Goal: Contribute content: Add original content to the website for others to see

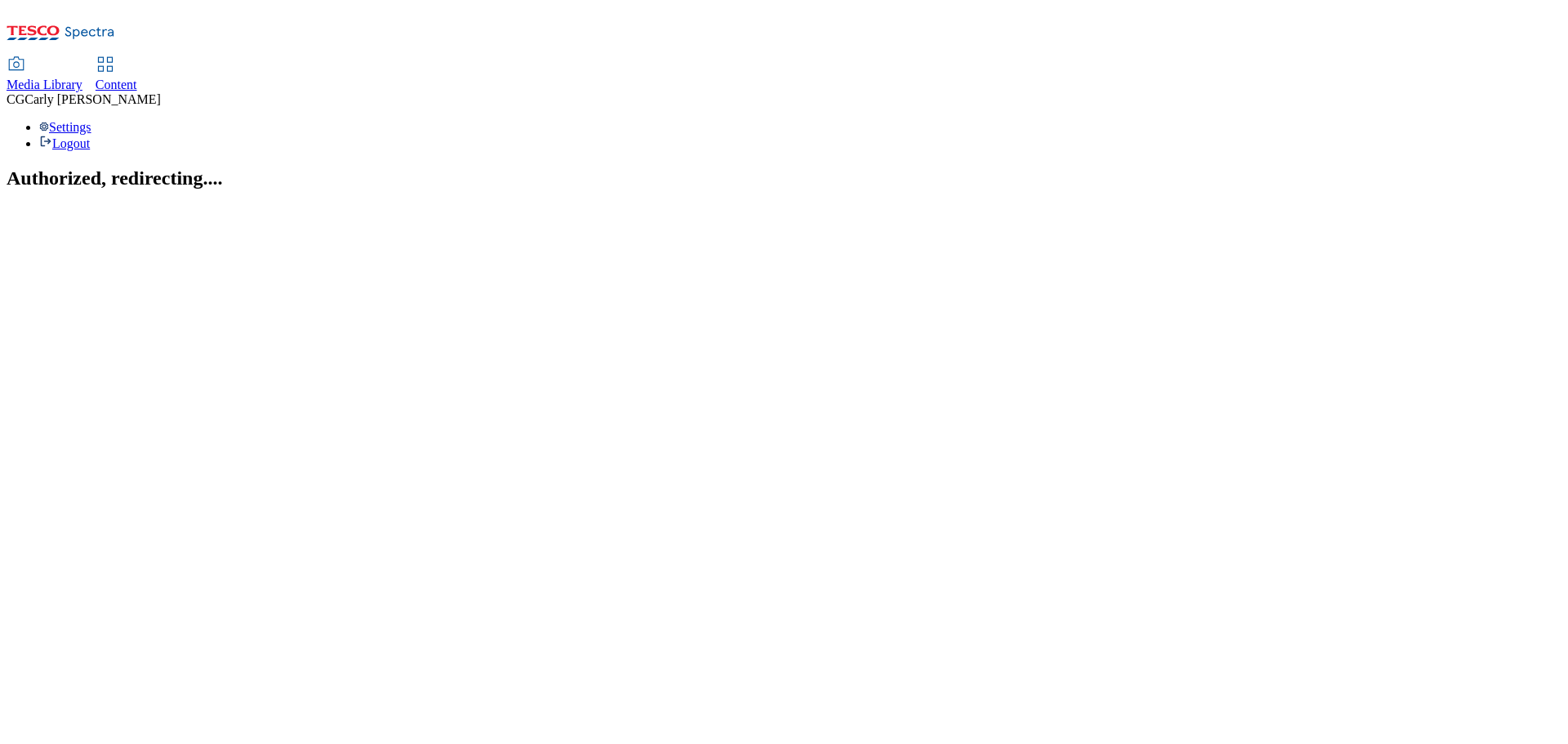
click at [137, 78] on span "Content" at bounding box center [116, 84] width 42 height 14
select select "ghs-uk"
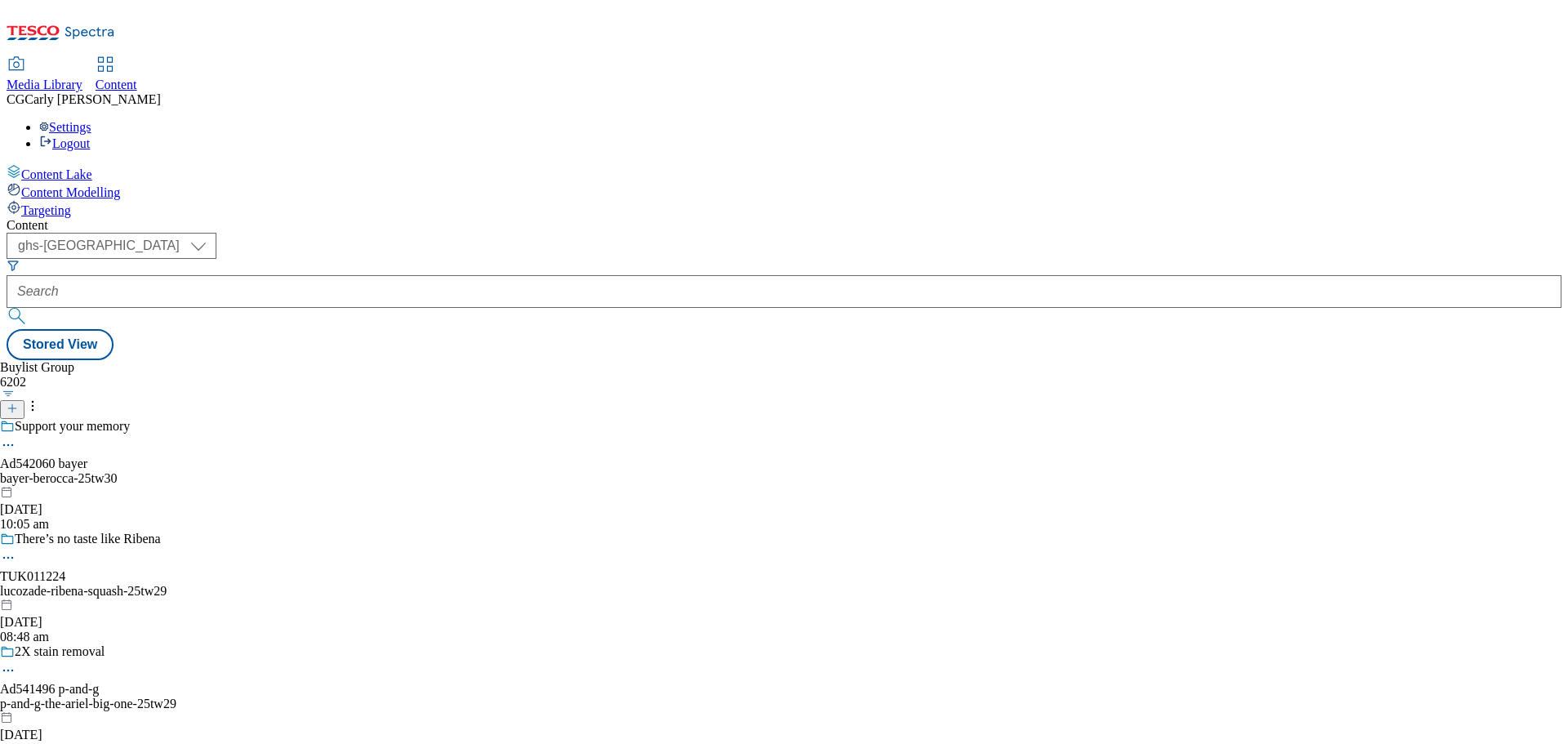
click at [18, 403] on icon at bounding box center [12, 408] width 12 height 12
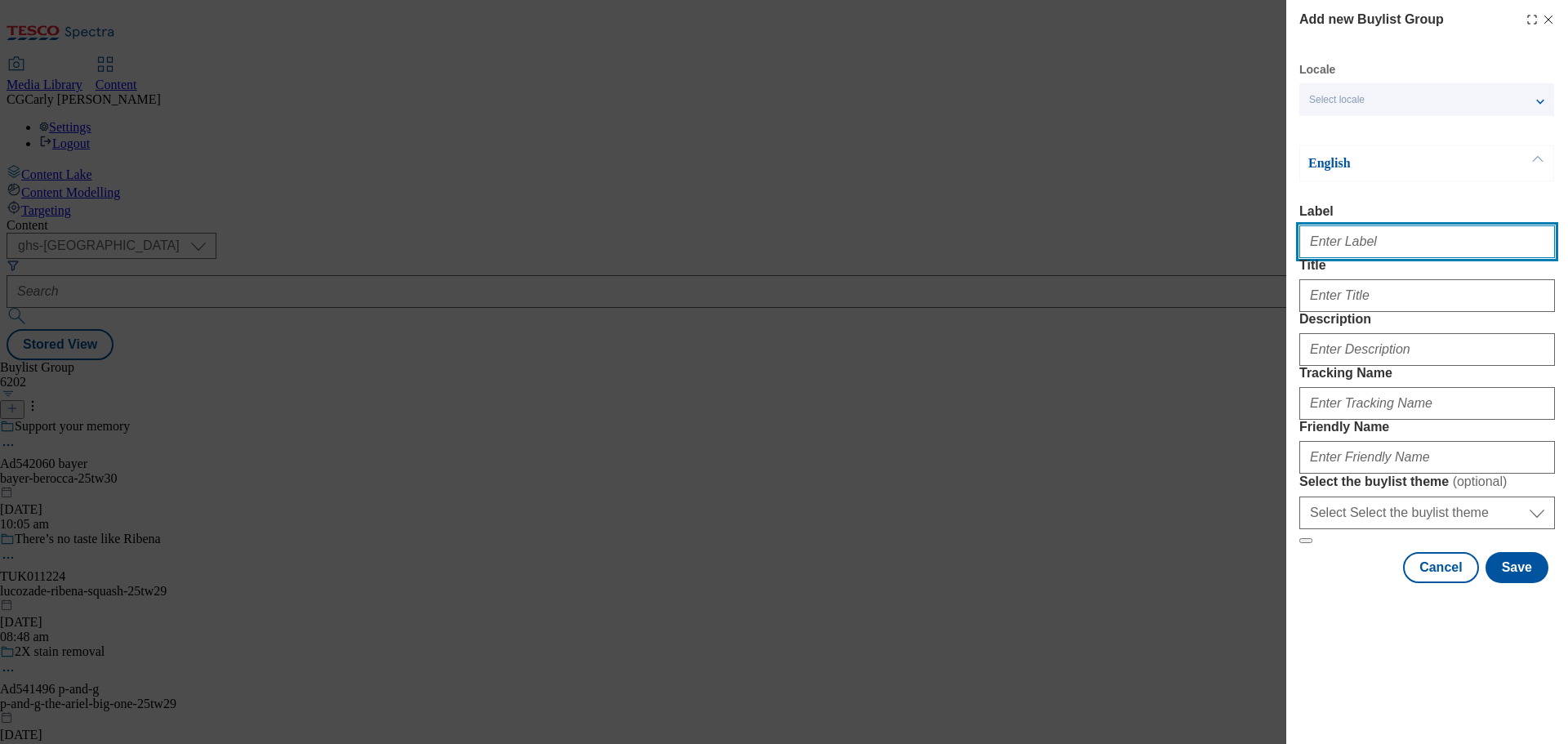
click at [1352, 256] on input "Label" at bounding box center [1427, 241] width 256 height 33
type input "Video Alpha Trial JDE Moet"
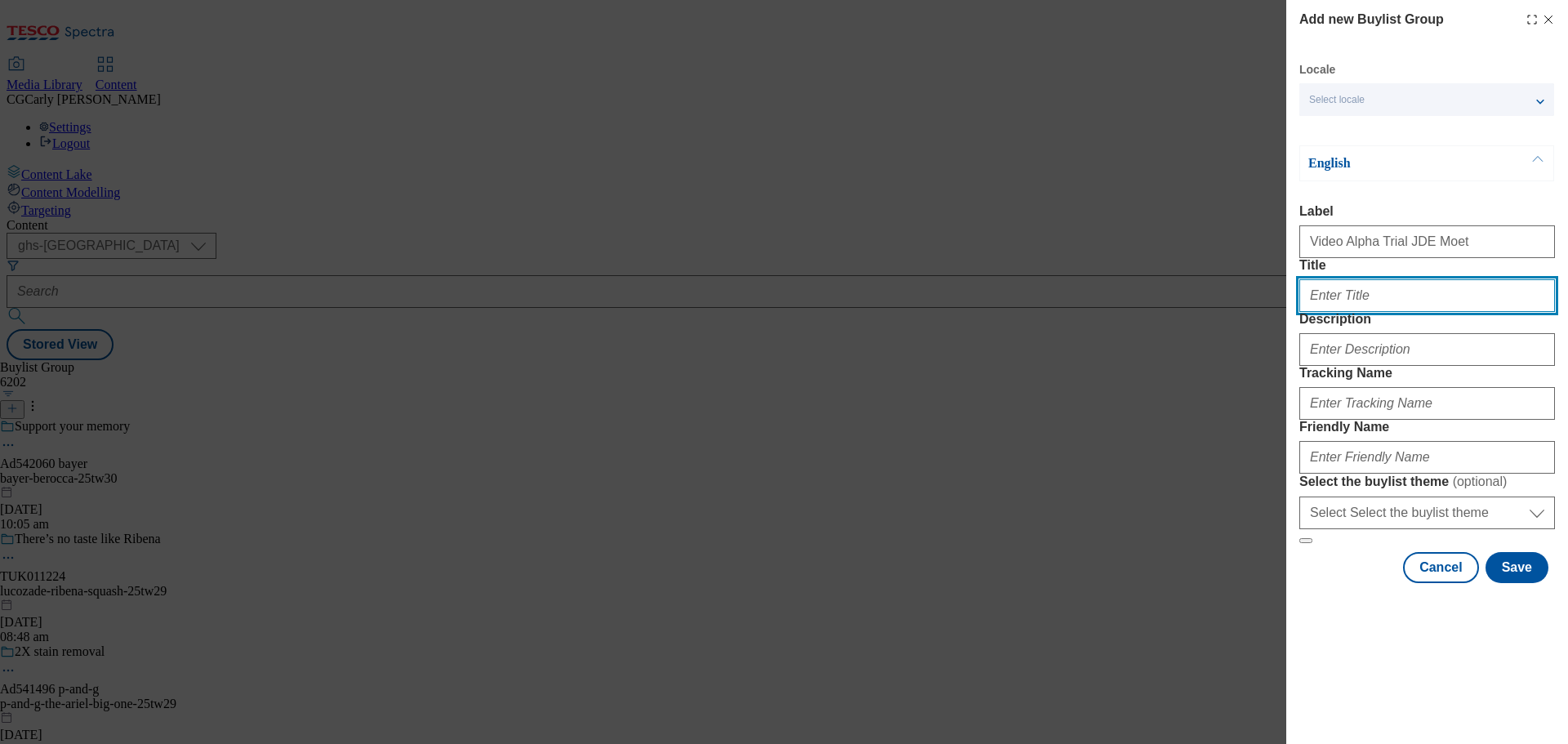
click at [1407, 312] on input "Title" at bounding box center [1427, 296] width 256 height 33
click at [1315, 312] on input "Title" at bounding box center [1427, 296] width 256 height 33
click at [1316, 312] on input "Title" at bounding box center [1427, 296] width 256 height 33
click at [1370, 312] on input "Title" at bounding box center [1427, 296] width 256 height 33
paste input "Toast with Moët & Chandon"
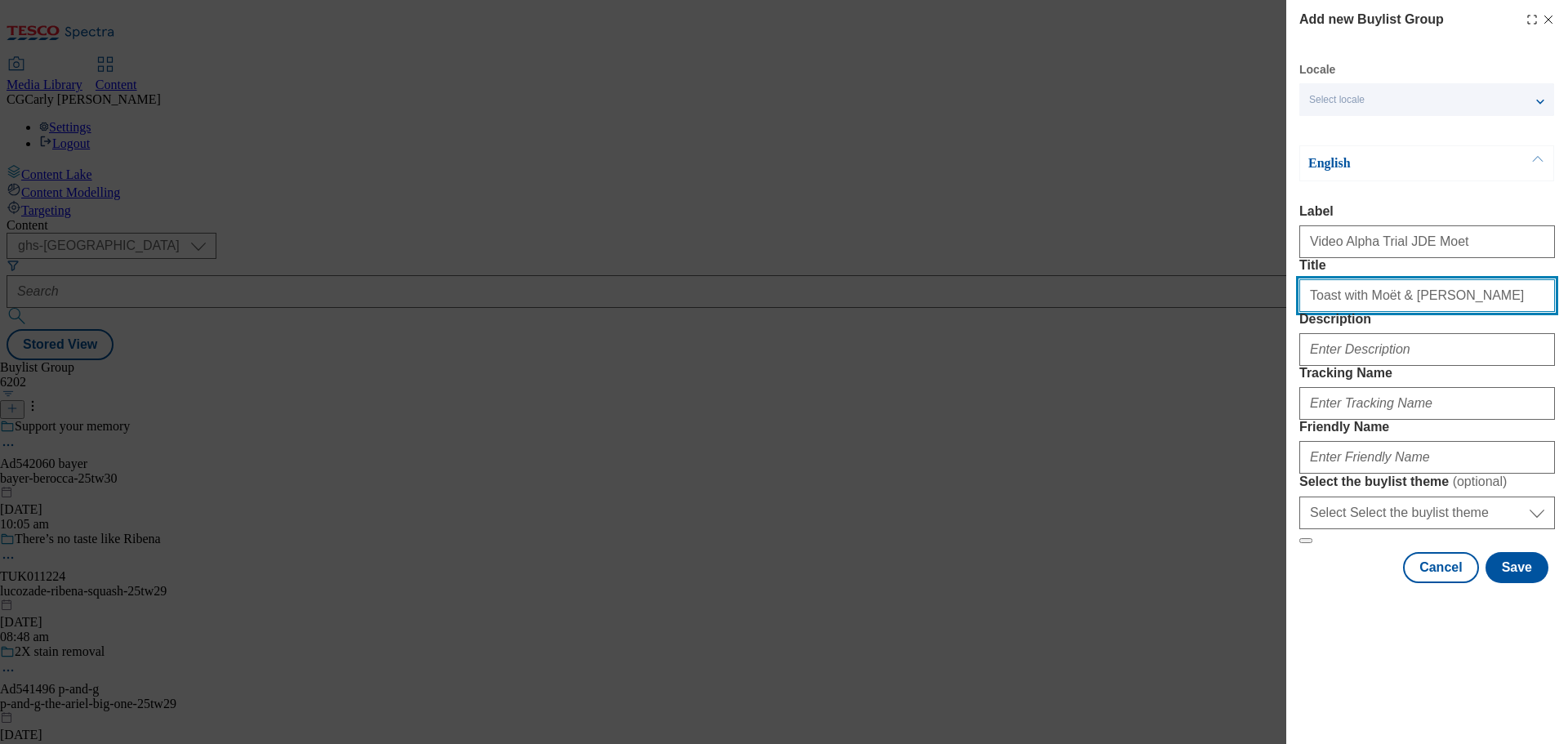
type input "Toast with Moët & Chandon"
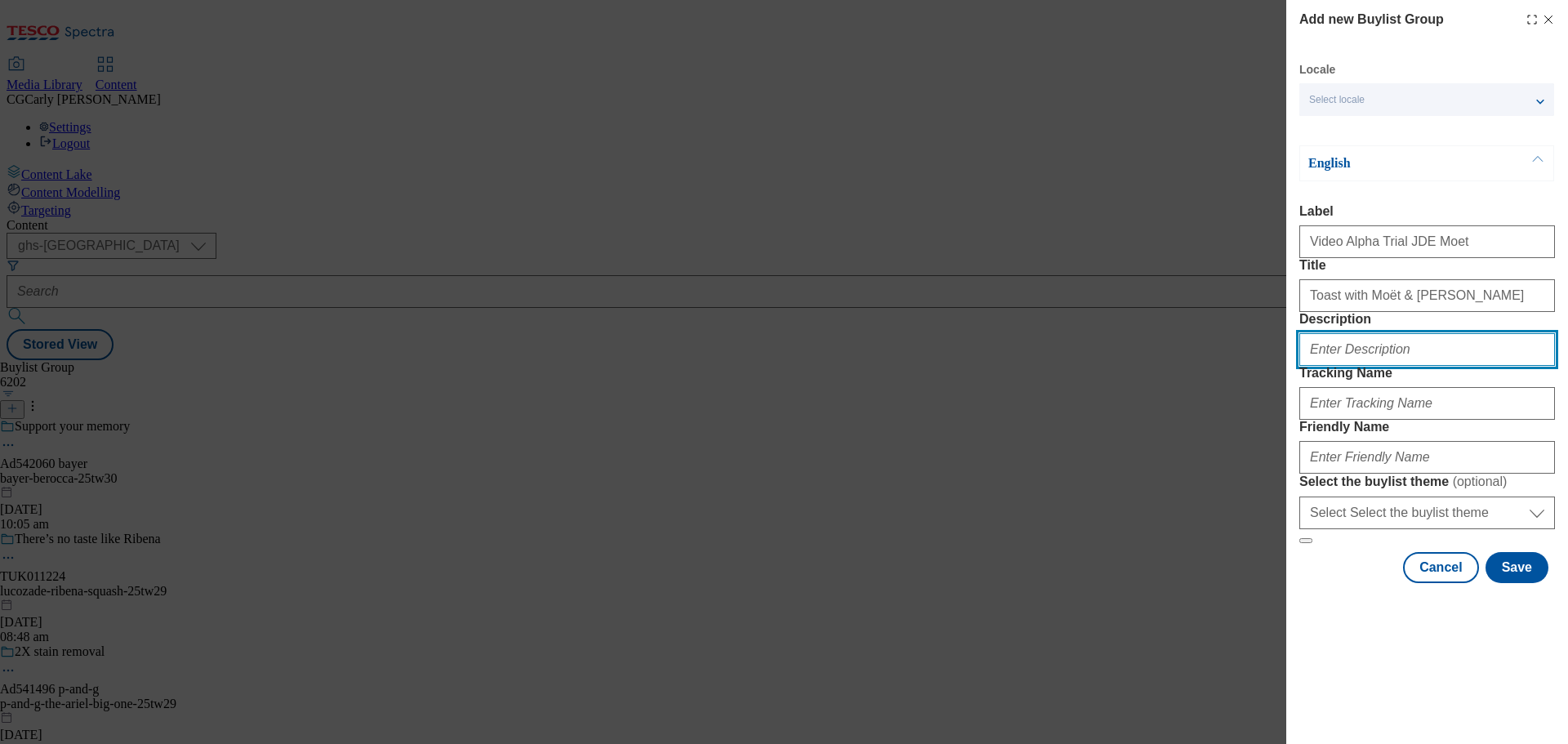
click at [1322, 366] on input "Description" at bounding box center [1427, 349] width 256 height 33
paste input "Toast with Moët & Chandon"
type input "Toast with Moët & Chandon"
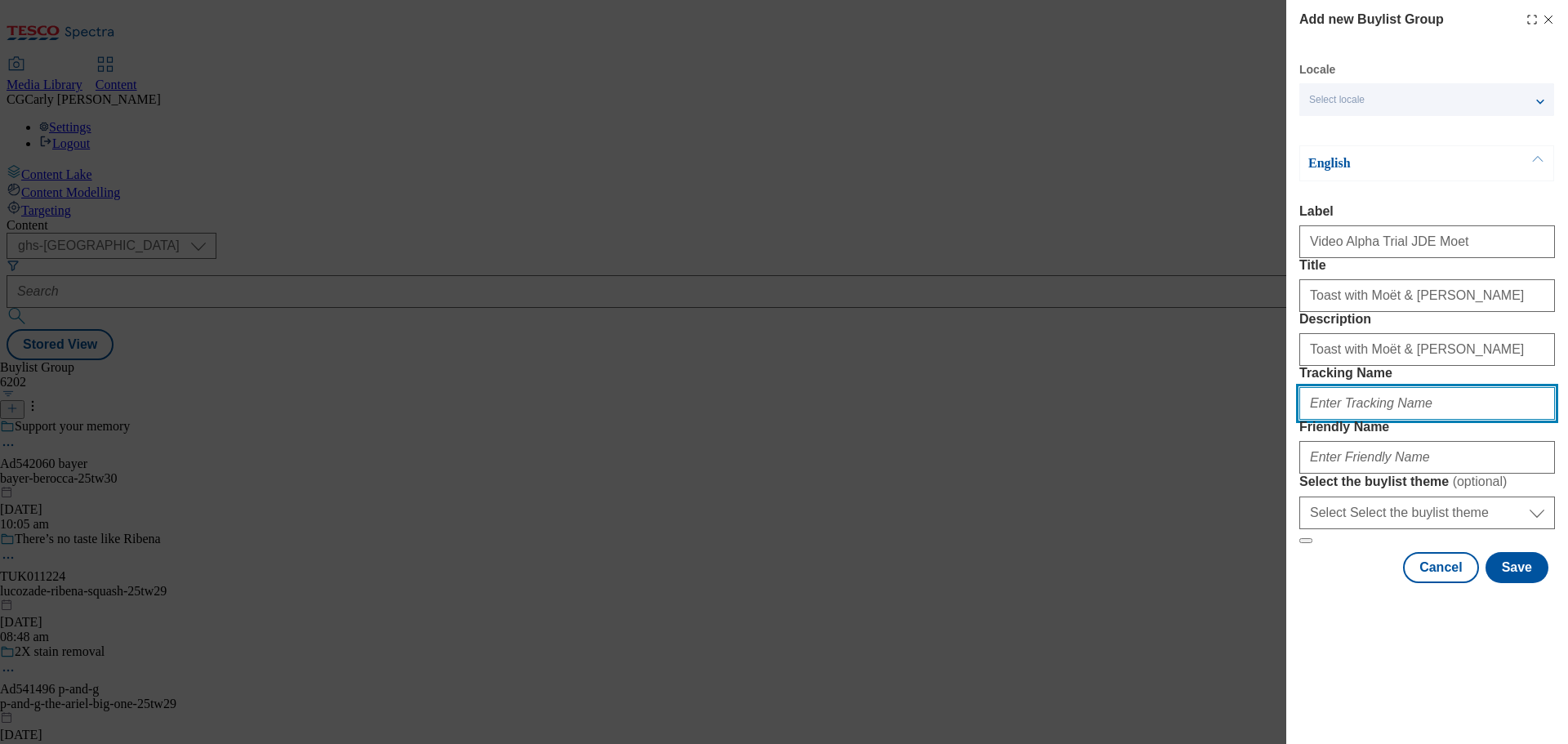
click at [1371, 420] on input "Tracking Name" at bounding box center [1427, 404] width 256 height 33
type input "dh_moet_video_trial"
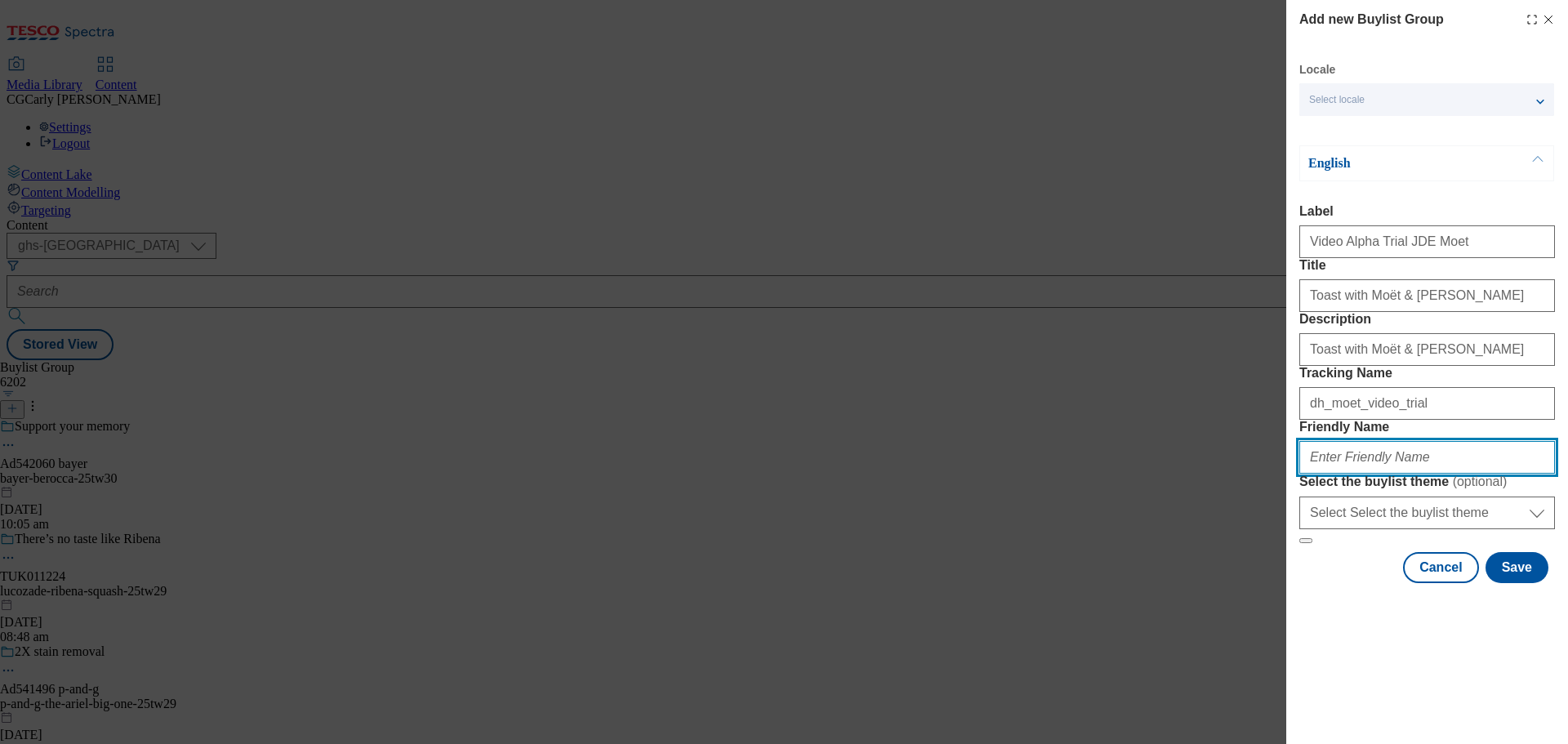
click at [1357, 474] on input "Friendly Name" at bounding box center [1427, 457] width 256 height 33
type input "moet_video_trial"
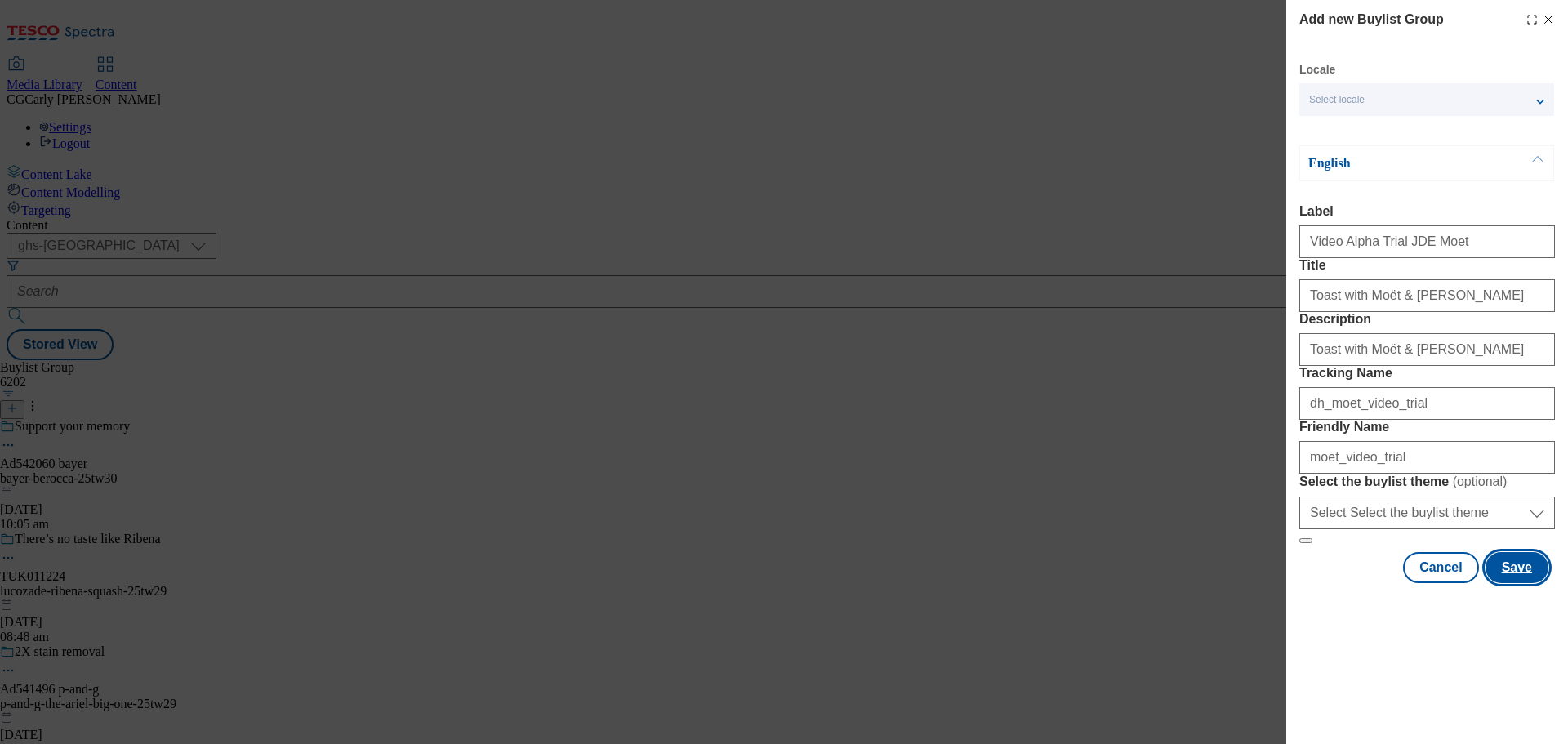
click at [1502, 583] on button "Save" at bounding box center [1516, 568] width 63 height 31
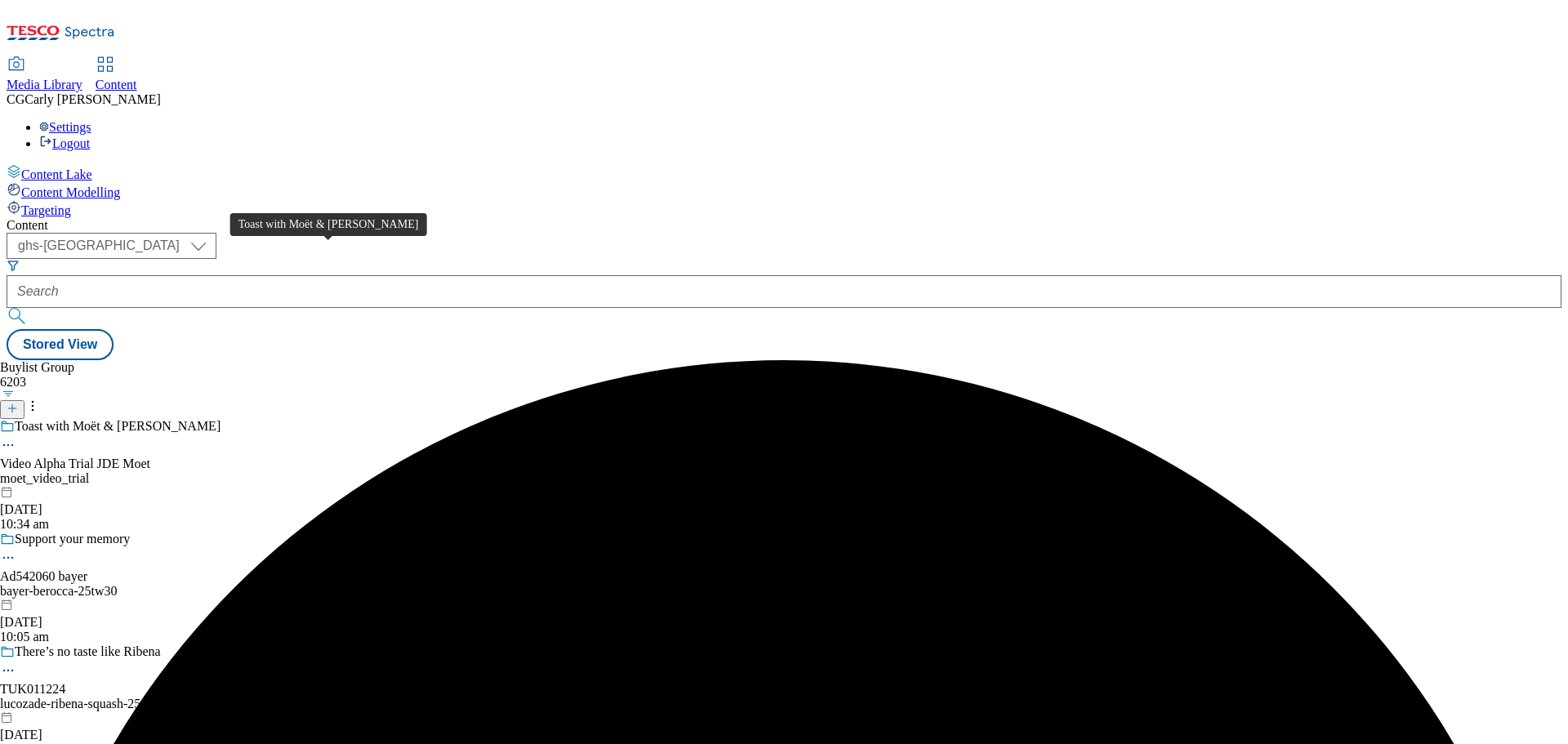
click at [220, 419] on div "Toast with Moët & Chandon" at bounding box center [117, 426] width 206 height 15
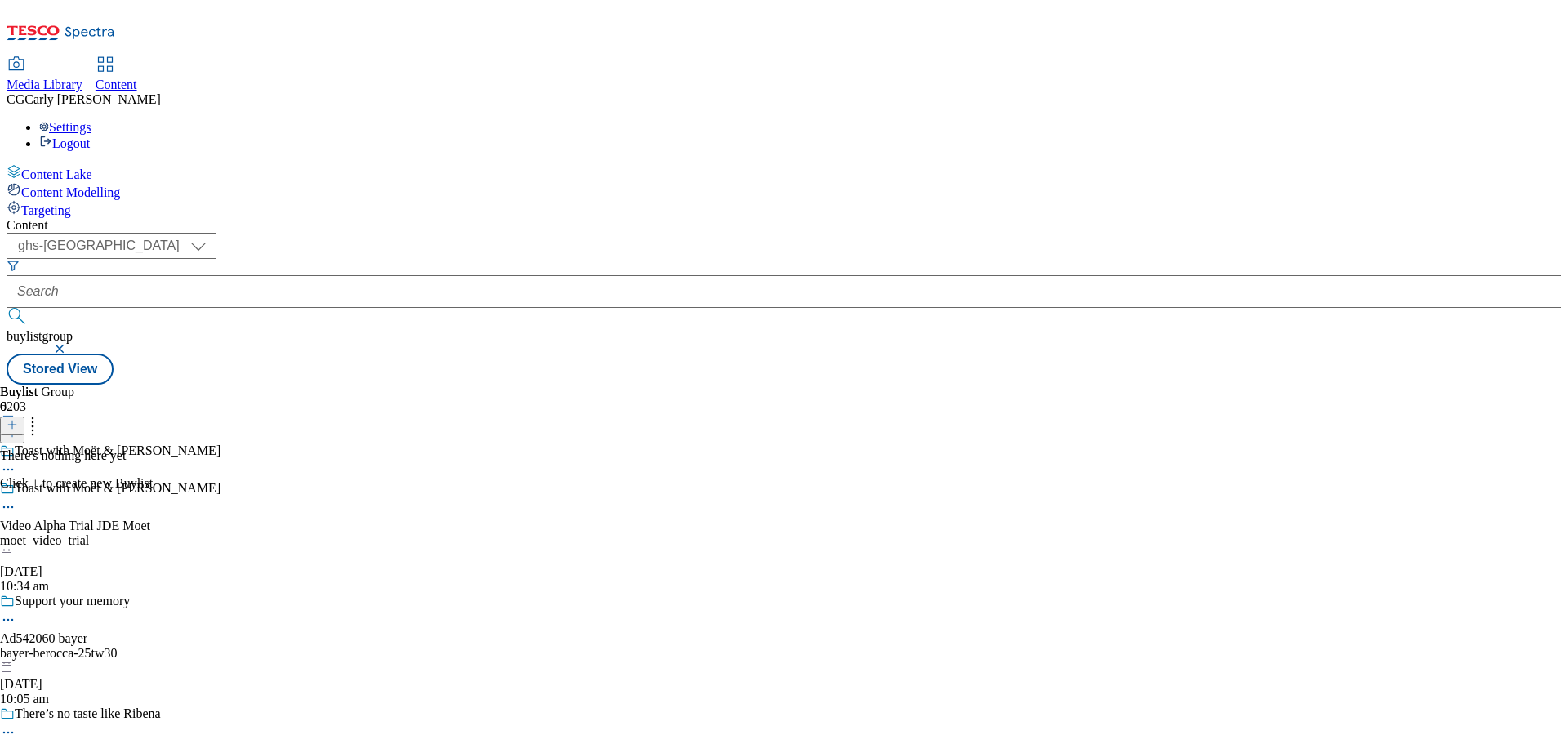
click at [18, 419] on icon at bounding box center [12, 425] width 12 height 12
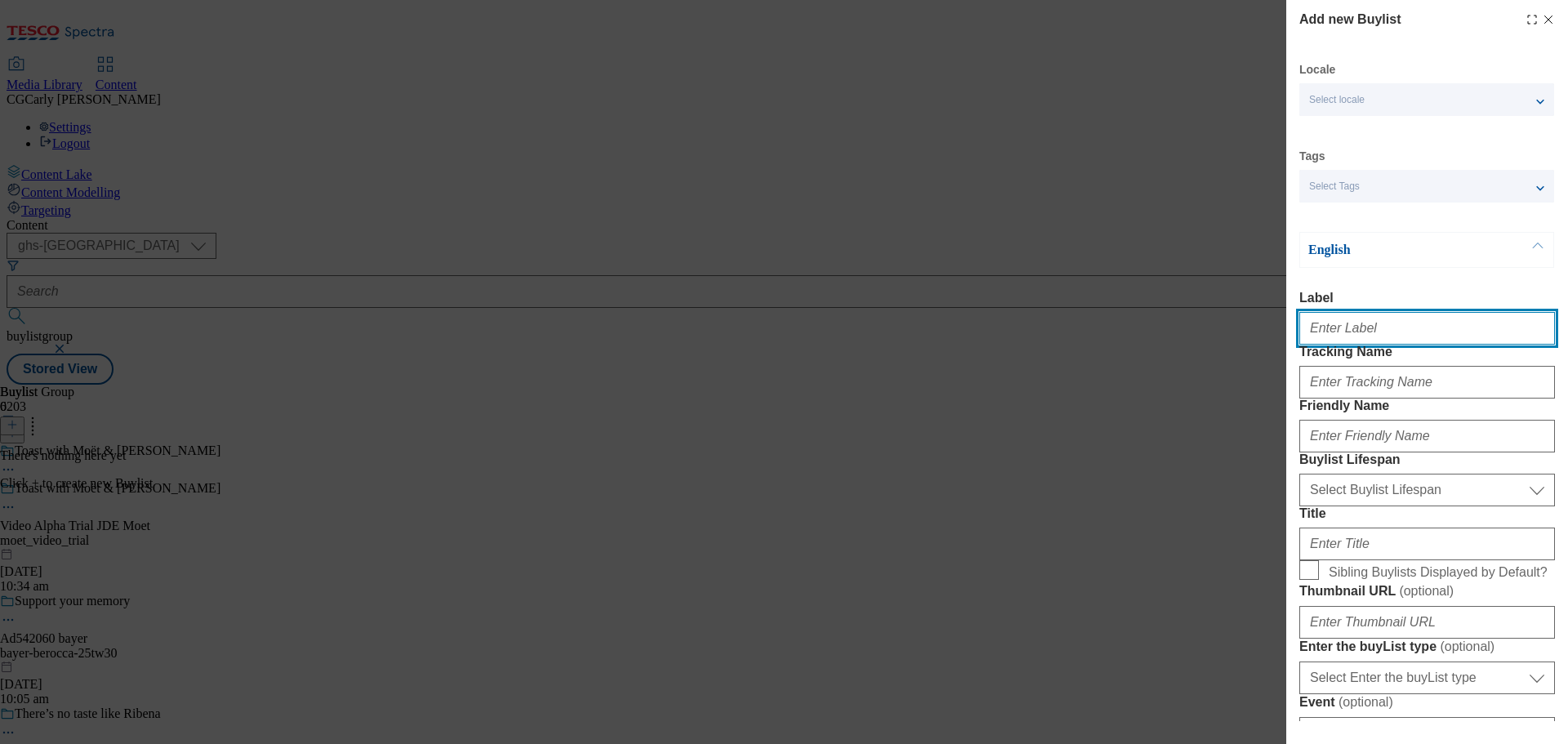
click at [1333, 324] on input "Label" at bounding box center [1427, 328] width 256 height 33
drag, startPoint x: 1393, startPoint y: 338, endPoint x: 1483, endPoint y: 338, distance: 90.0
click at [1483, 338] on input "Video Alpha Trial Tropicana" at bounding box center [1427, 328] width 256 height 33
type input "Video Alpha Trial Moet"
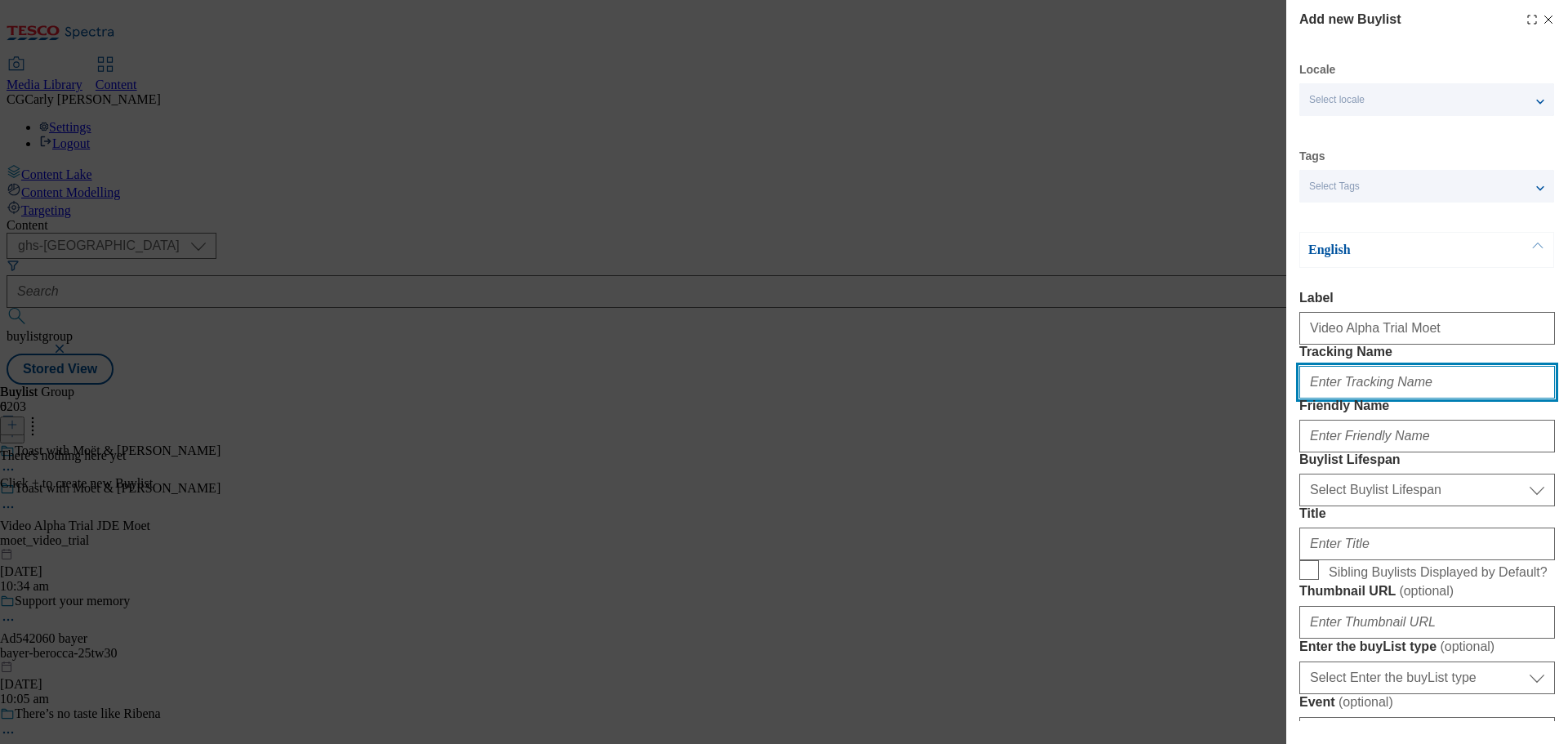
click at [1419, 398] on input "Tracking Name" at bounding box center [1427, 382] width 256 height 33
type input "dh_moet_video_trial"
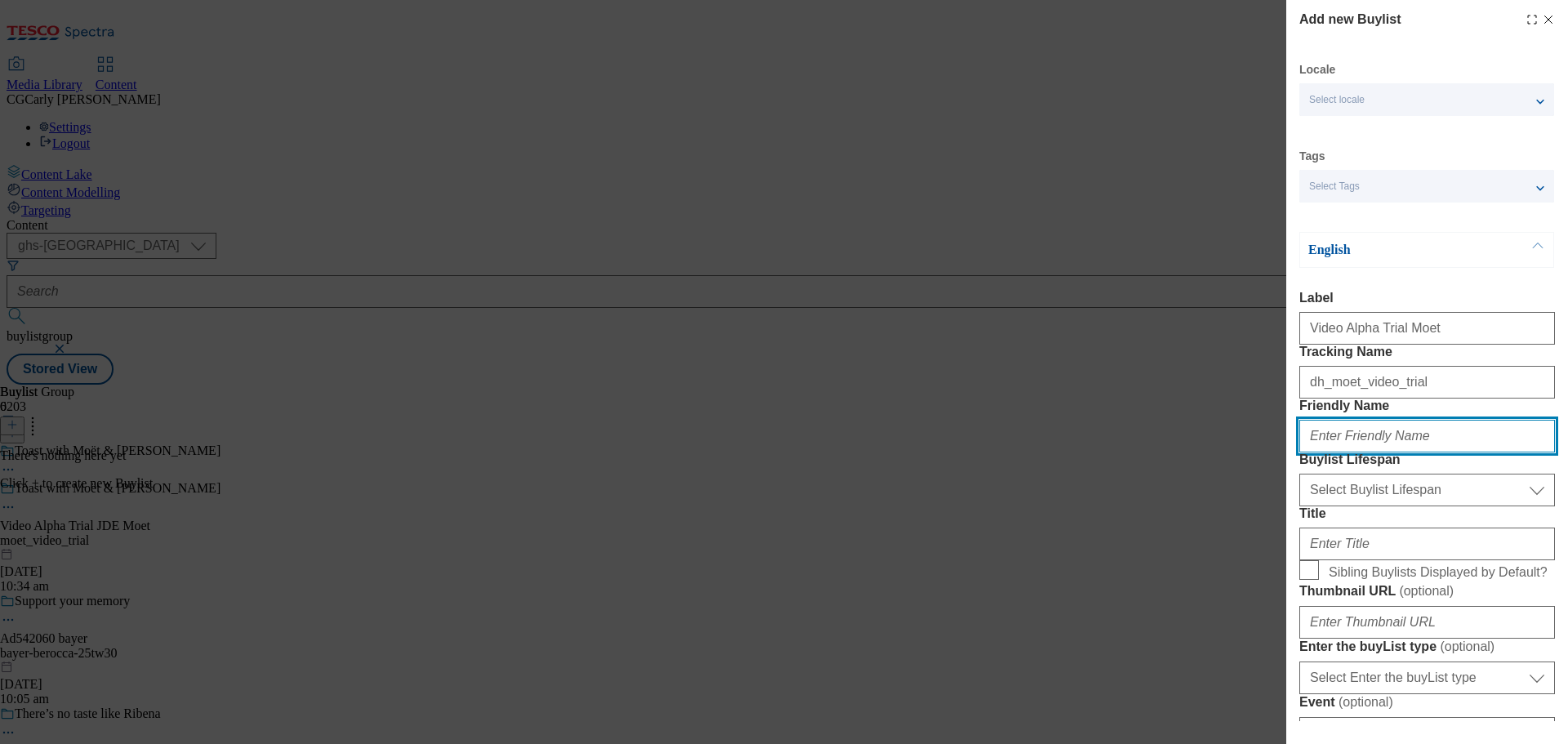
click at [1375, 453] on input "Friendly Name" at bounding box center [1427, 436] width 256 height 33
type input "n"
type input "moet_video_trial"
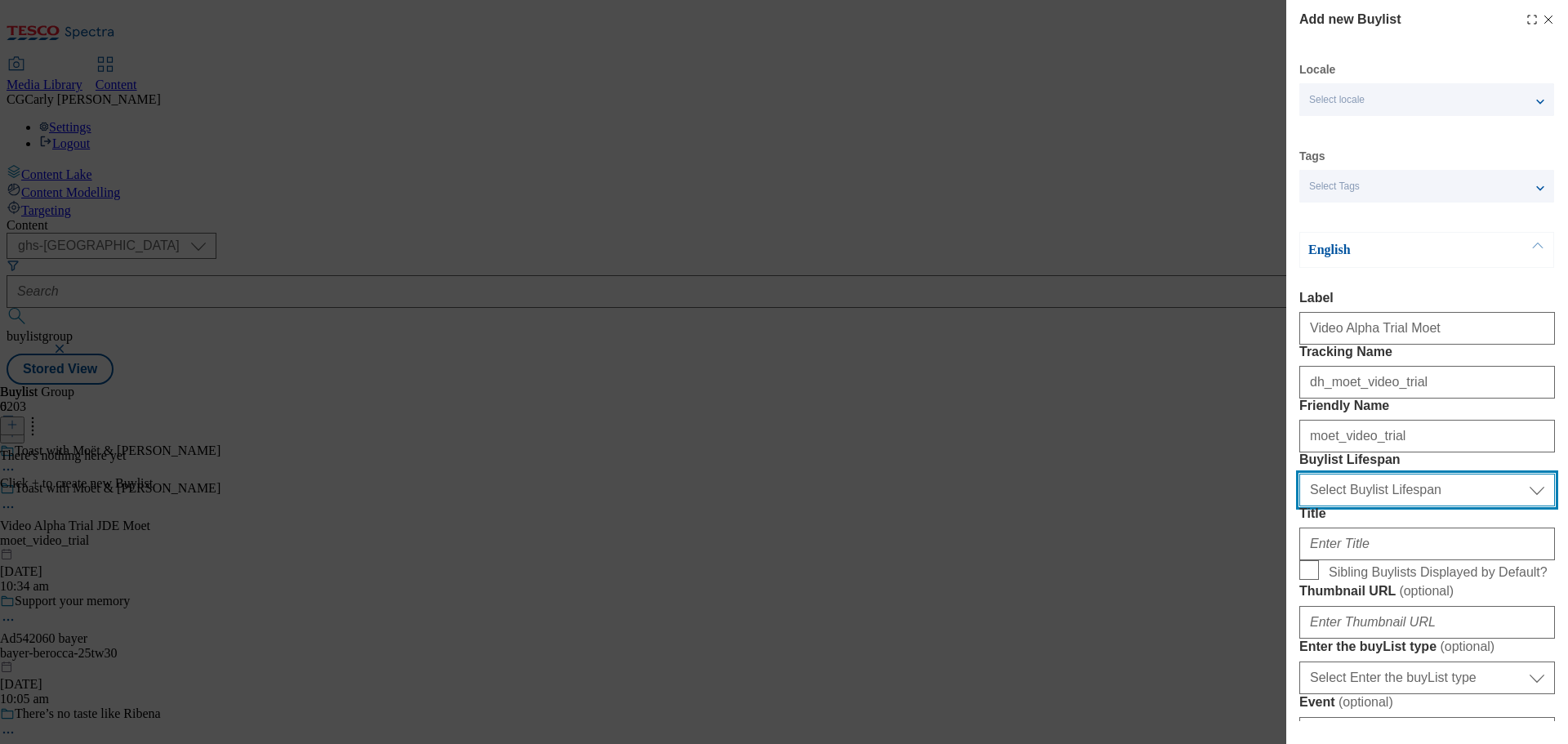
click at [1373, 506] on select "Select Buylist Lifespan evergreen seasonal tactical" at bounding box center [1427, 490] width 256 height 33
select select "tactical"
click at [1299, 506] on select "Select Buylist Lifespan evergreen seasonal tactical" at bounding box center [1427, 490] width 256 height 33
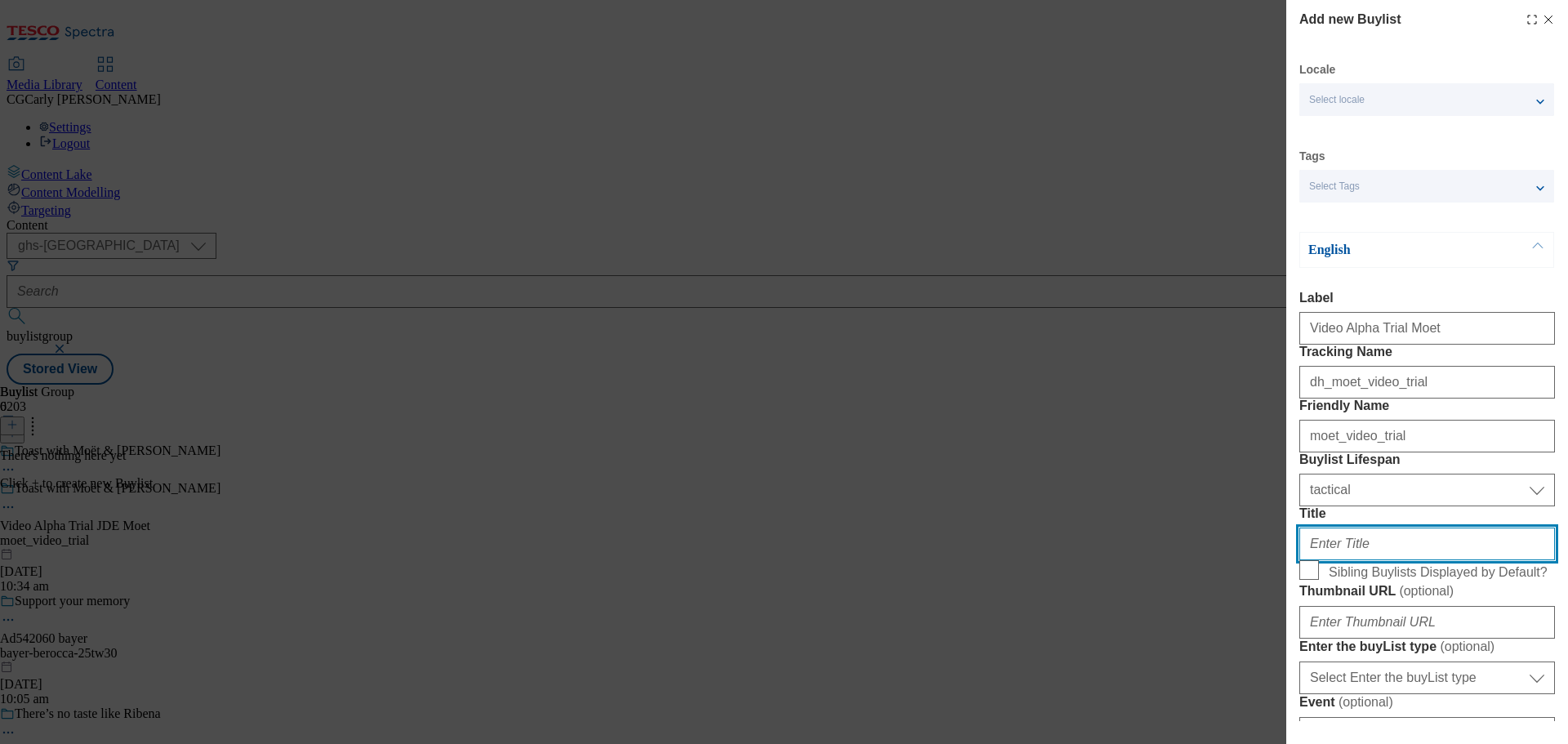
click at [1357, 561] on input "Title" at bounding box center [1427, 544] width 256 height 33
click at [1346, 561] on input "Mo" at bounding box center [1427, 544] width 256 height 33
paste input "ë"
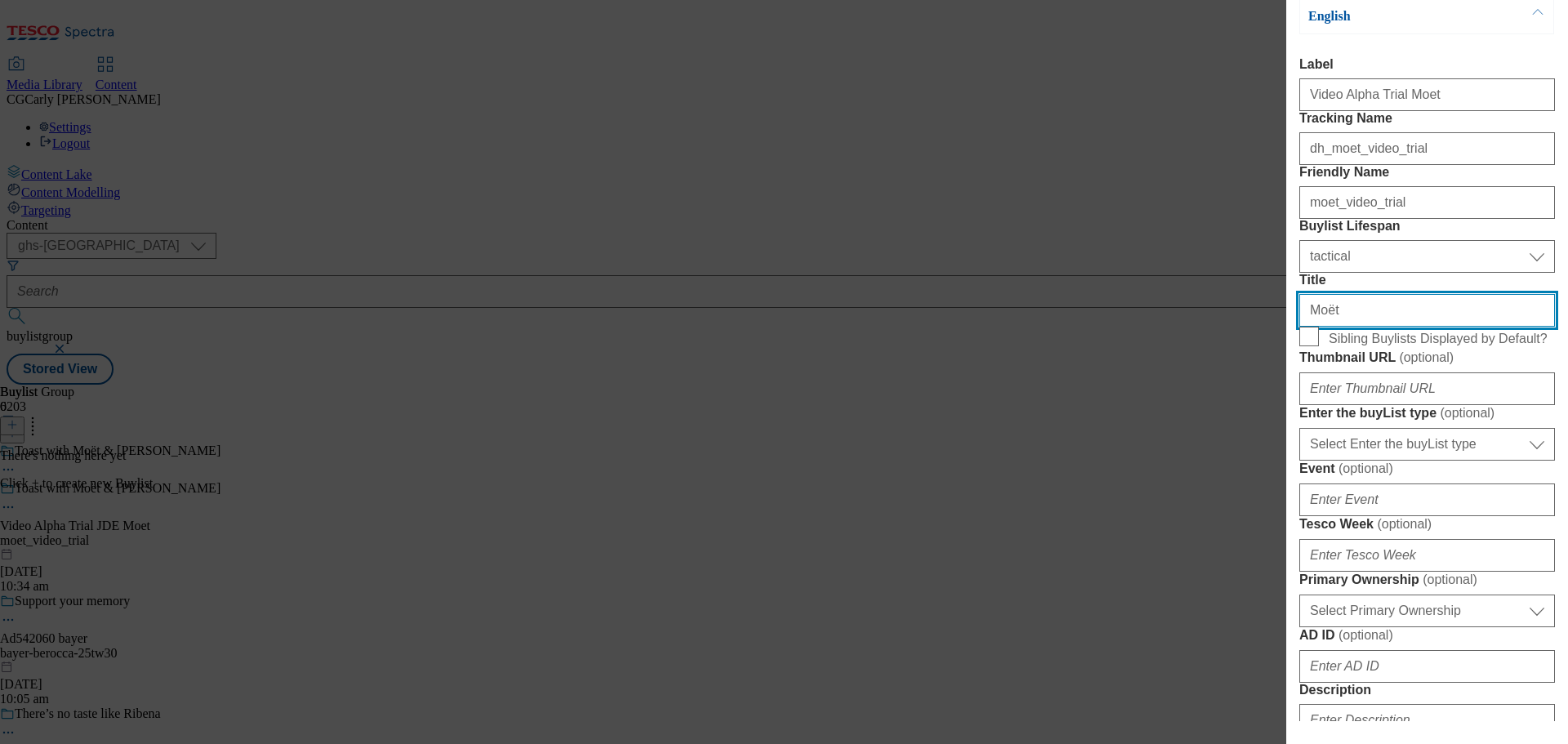
scroll to position [327, 0]
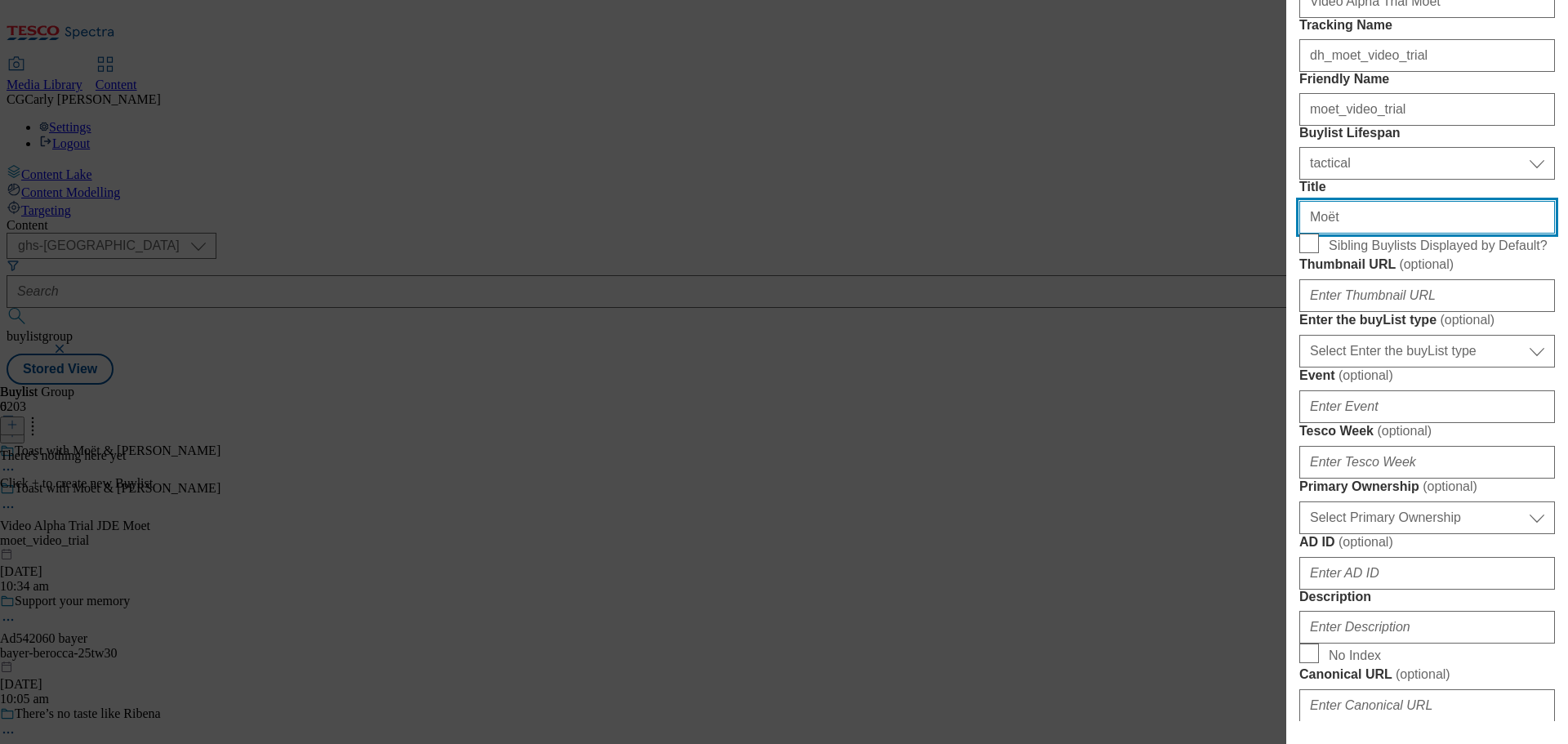
type input "Moët"
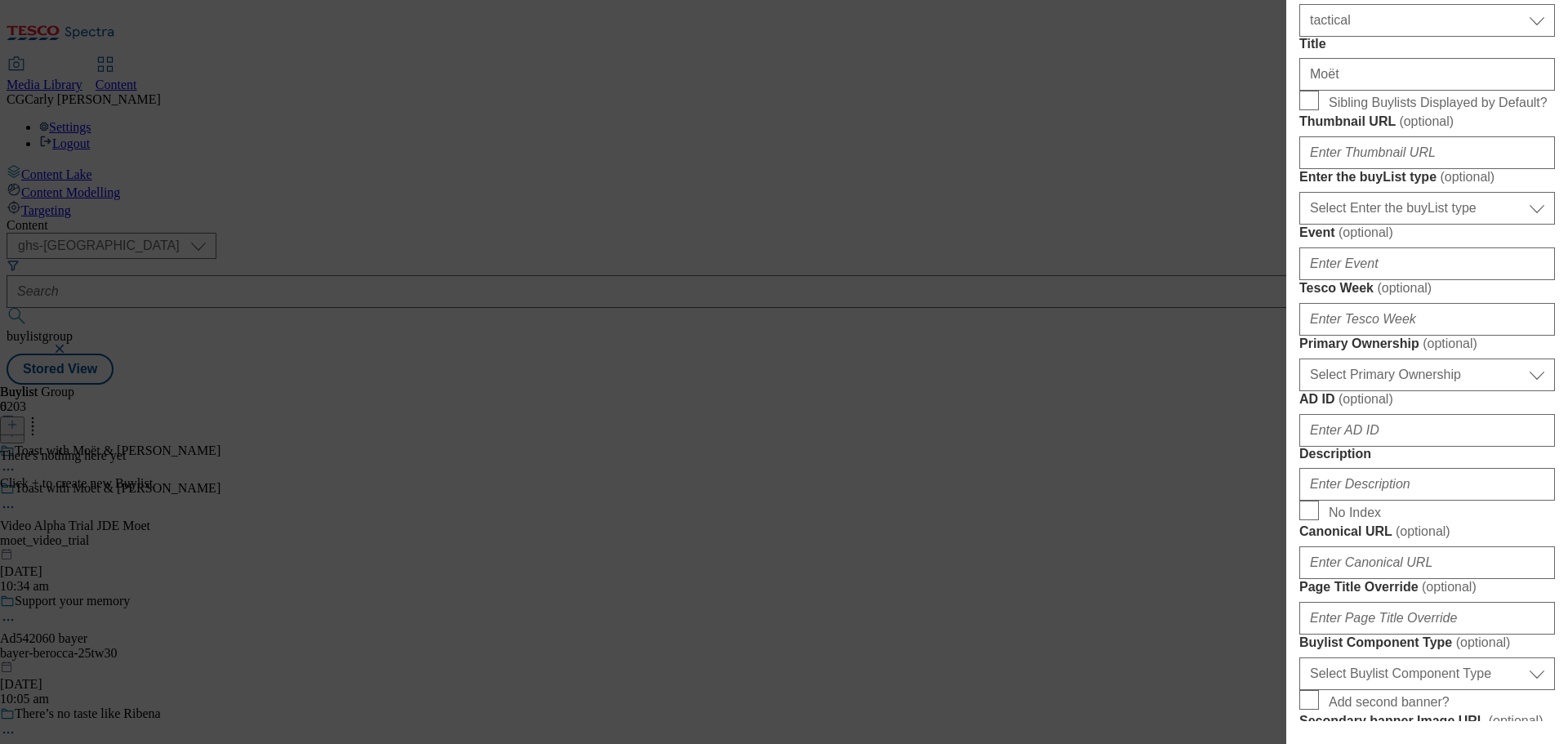
scroll to position [490, 0]
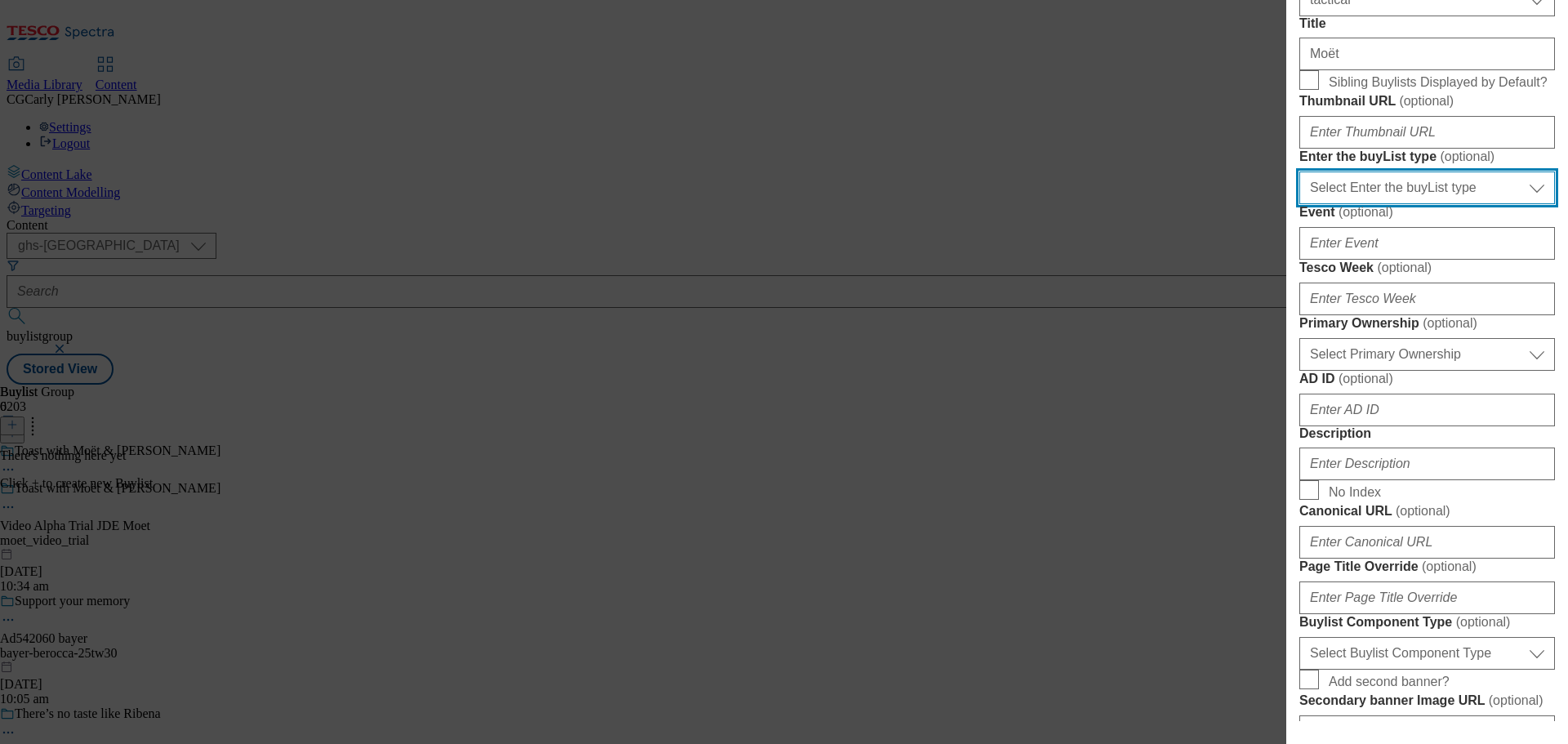
click at [1366, 204] on select "Select Enter the buyList type event supplier funded long term >4 weeks supplier…" at bounding box center [1427, 188] width 256 height 33
select select "supplier funded long term >4 weeks"
click at [1299, 204] on select "Select Enter the buyList type event supplier funded long term >4 weeks supplier…" at bounding box center [1427, 188] width 256 height 33
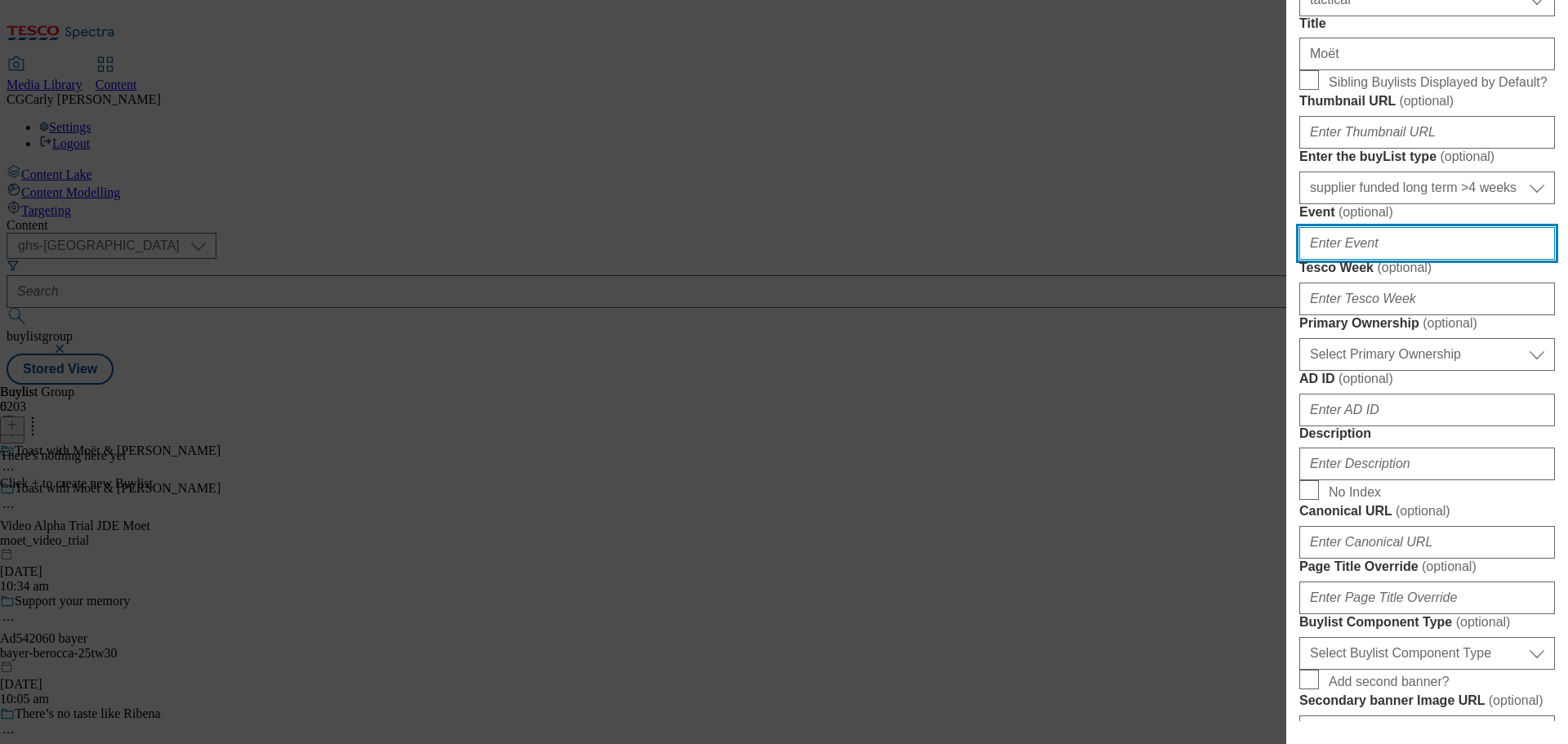
click at [1368, 259] on input "Event ( optional )" at bounding box center [1427, 243] width 256 height 33
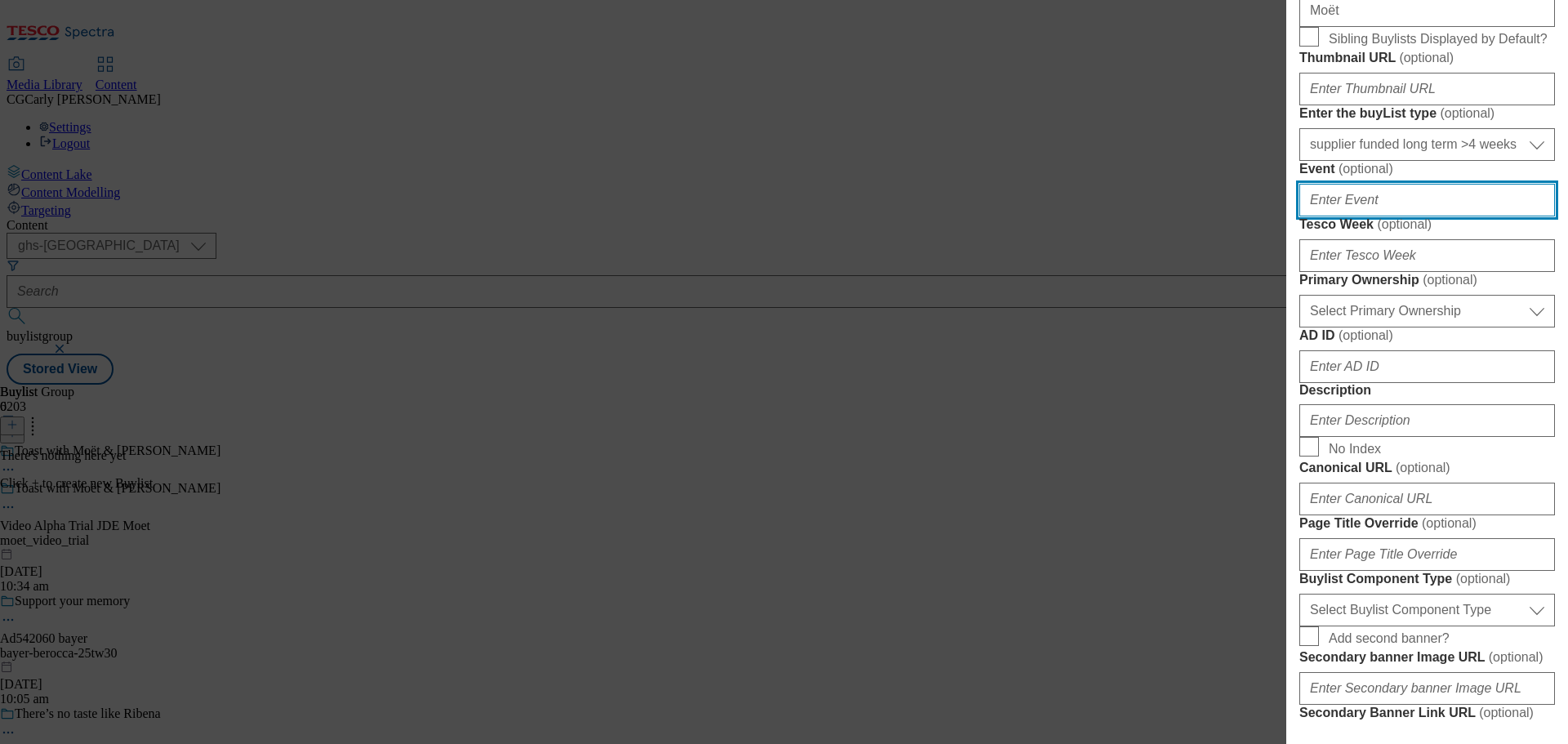
scroll to position [572, 0]
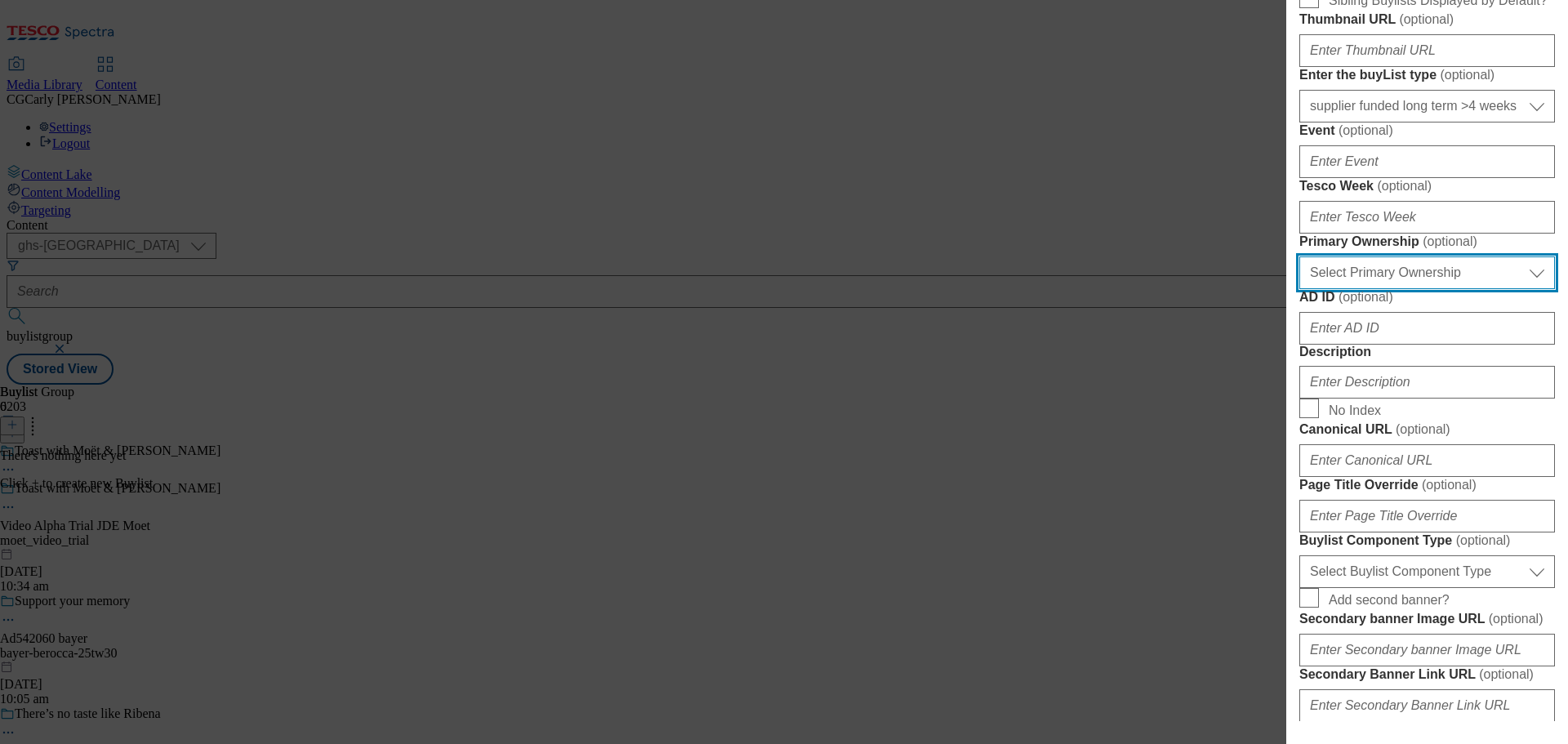
click at [1355, 289] on select "Select Primary Ownership tesco dunnhumby" at bounding box center [1427, 273] width 256 height 33
select select "dunnhumby"
click at [1299, 289] on select "Select Primary Ownership tesco dunnhumby" at bounding box center [1427, 273] width 256 height 33
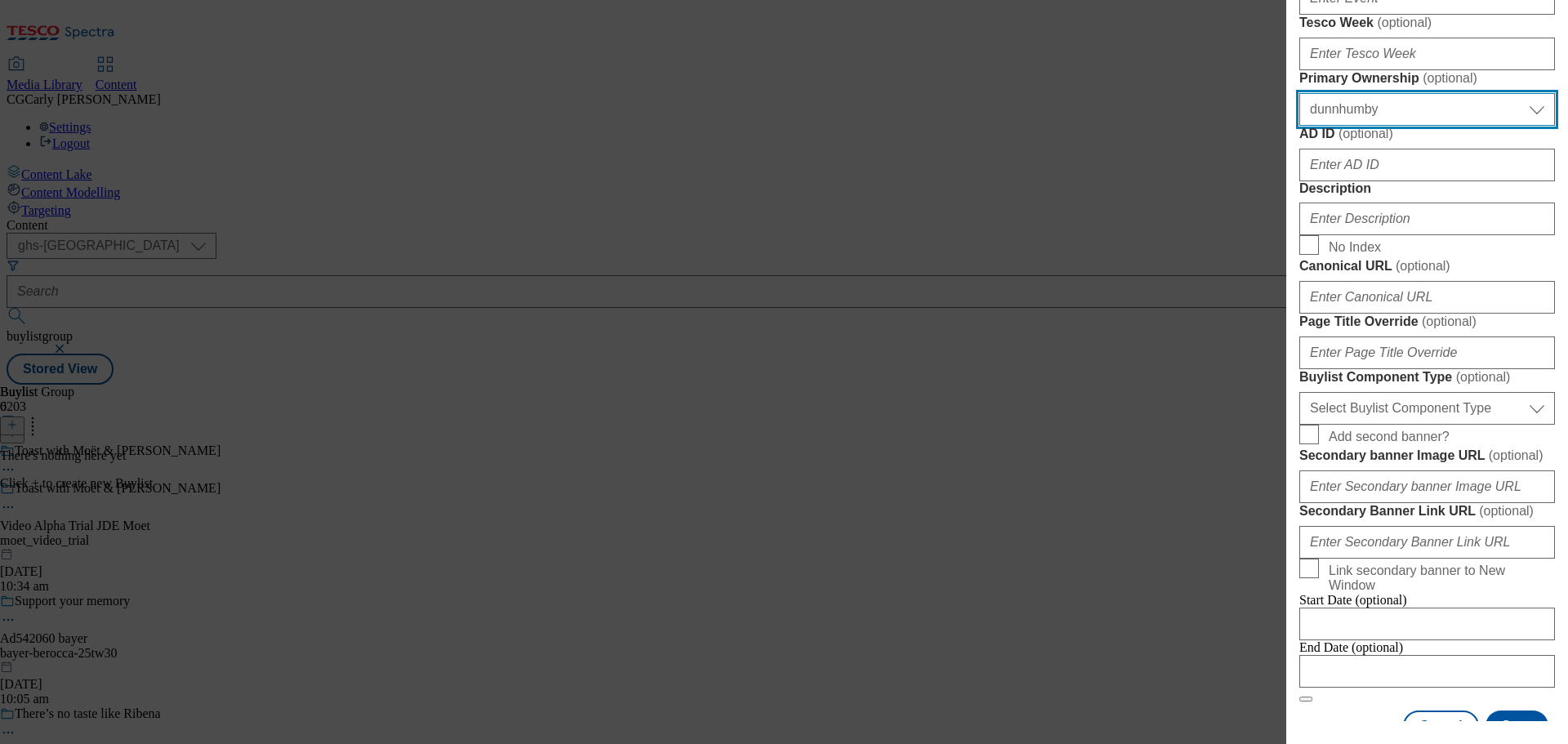
scroll to position [817, 0]
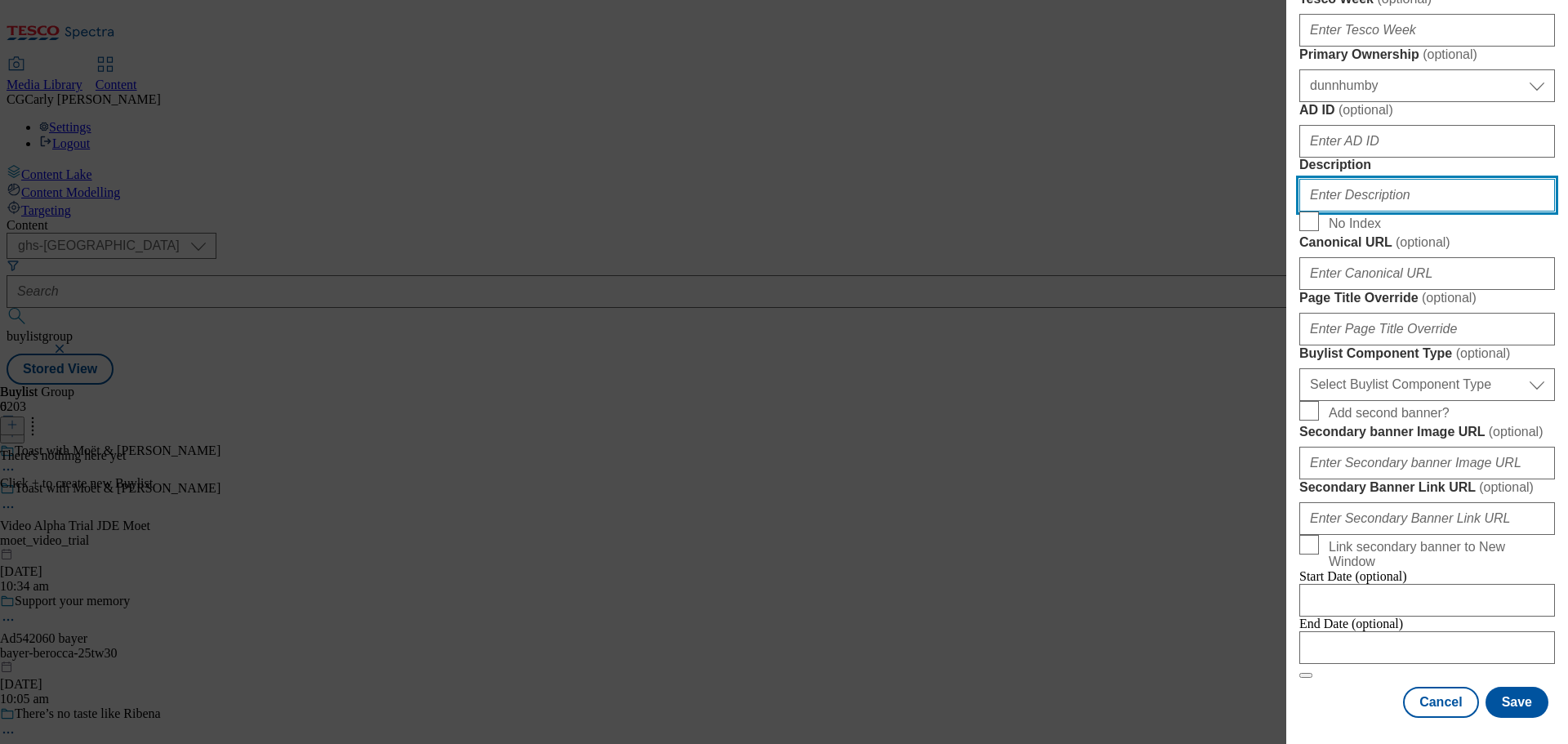
click at [1342, 211] on input "Description" at bounding box center [1427, 195] width 256 height 33
paste input "ë"
type input "ë"
paste input "ë"
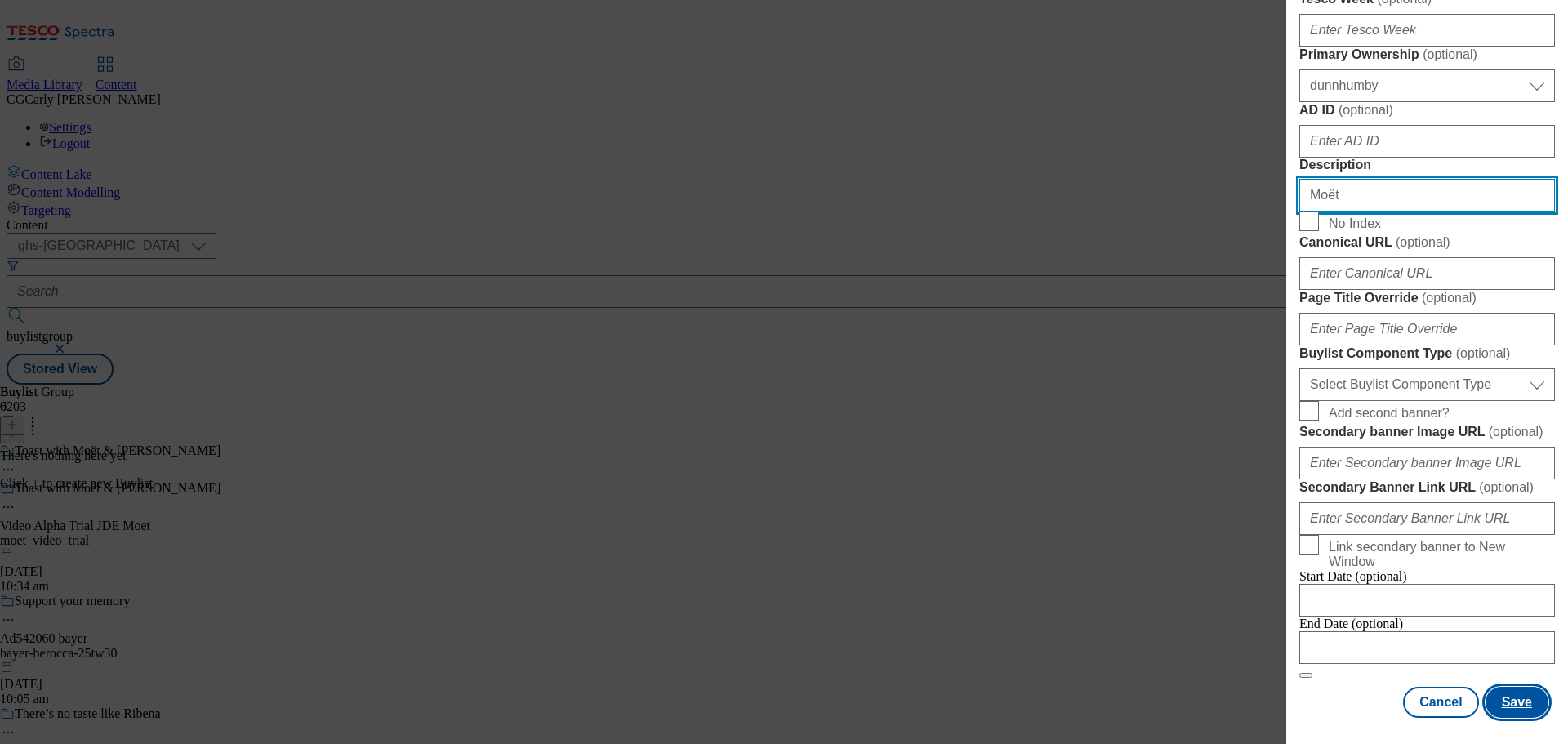
type input "Moët"
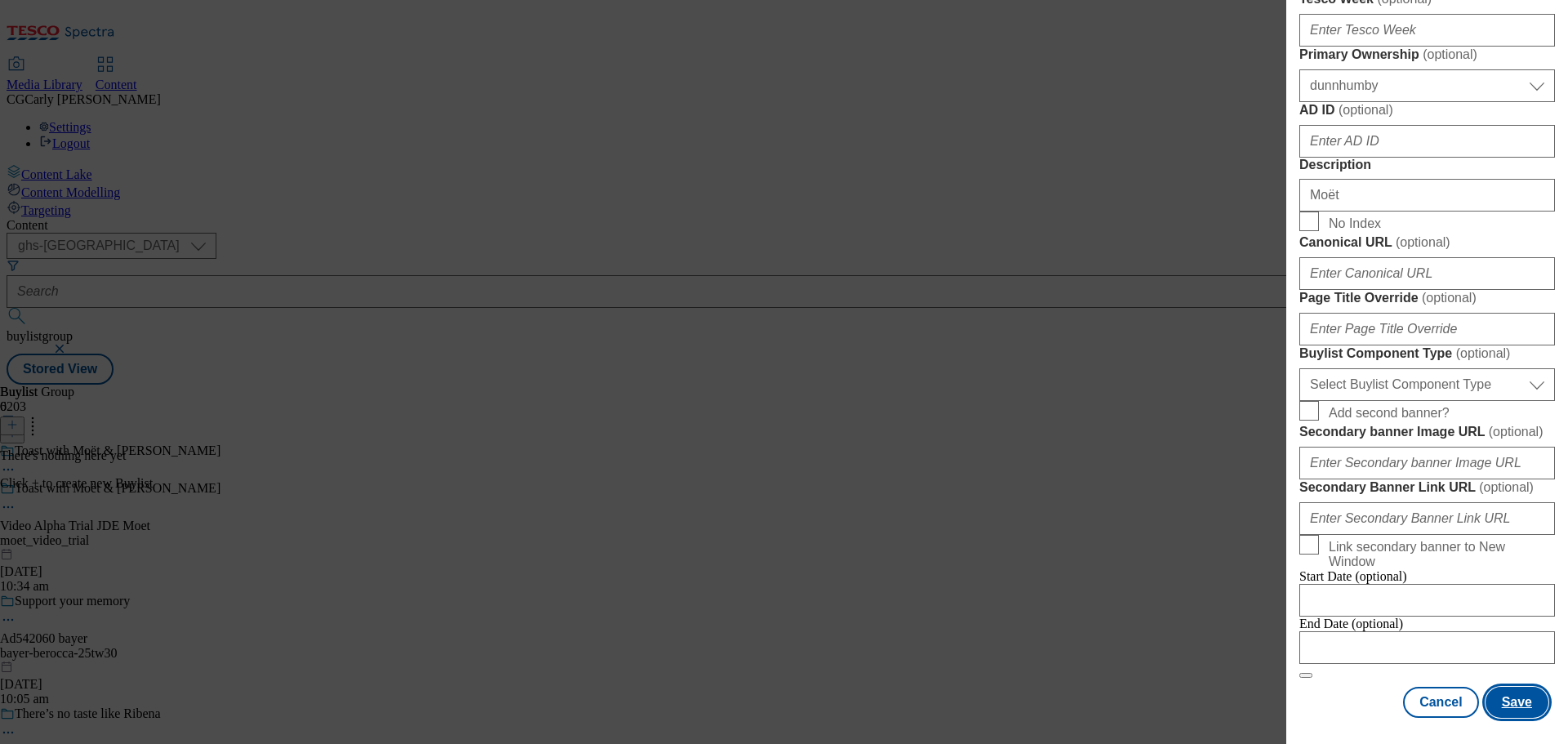
click at [1494, 694] on button "Save" at bounding box center [1516, 702] width 63 height 31
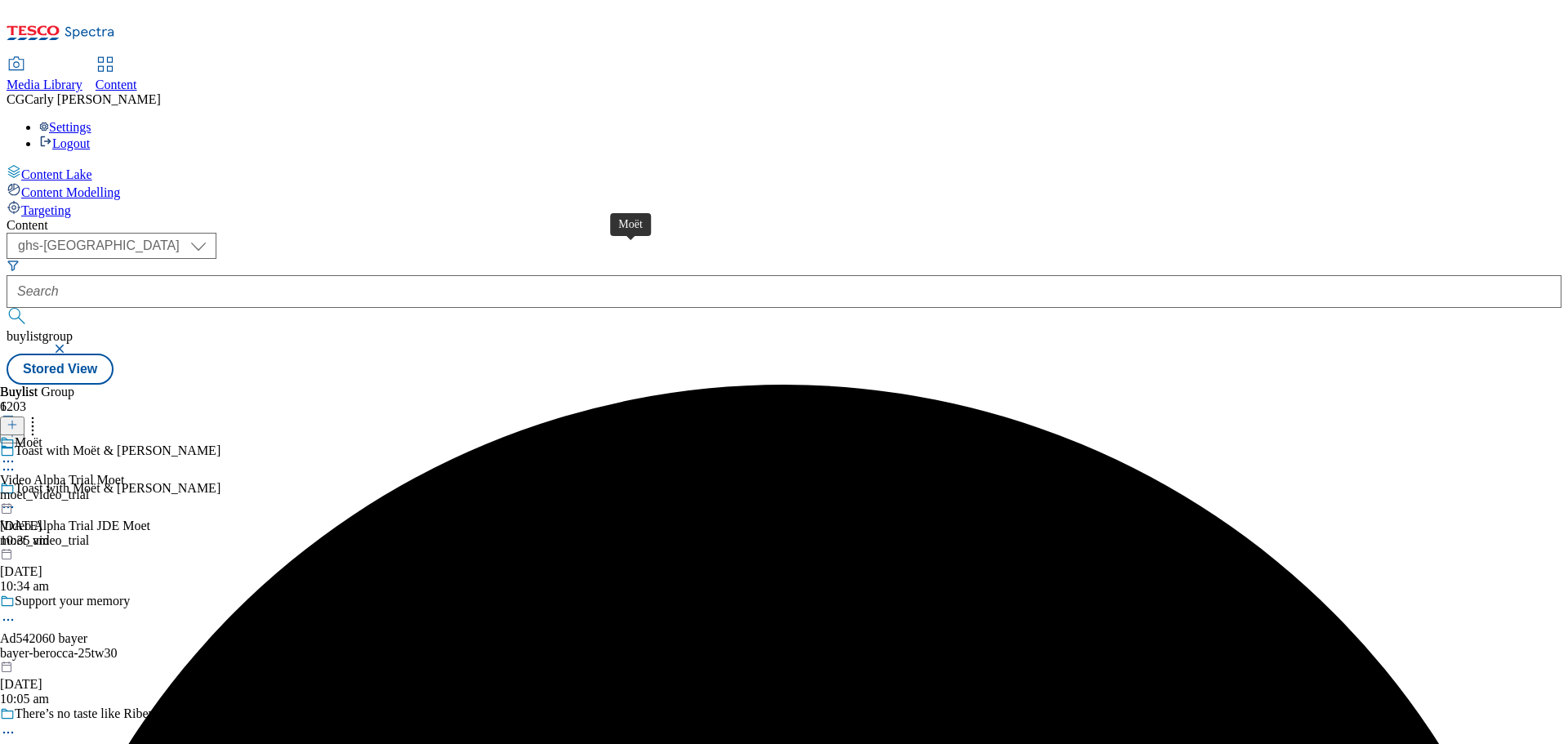
click at [43, 436] on div "Moët" at bounding box center [28, 443] width 28 height 15
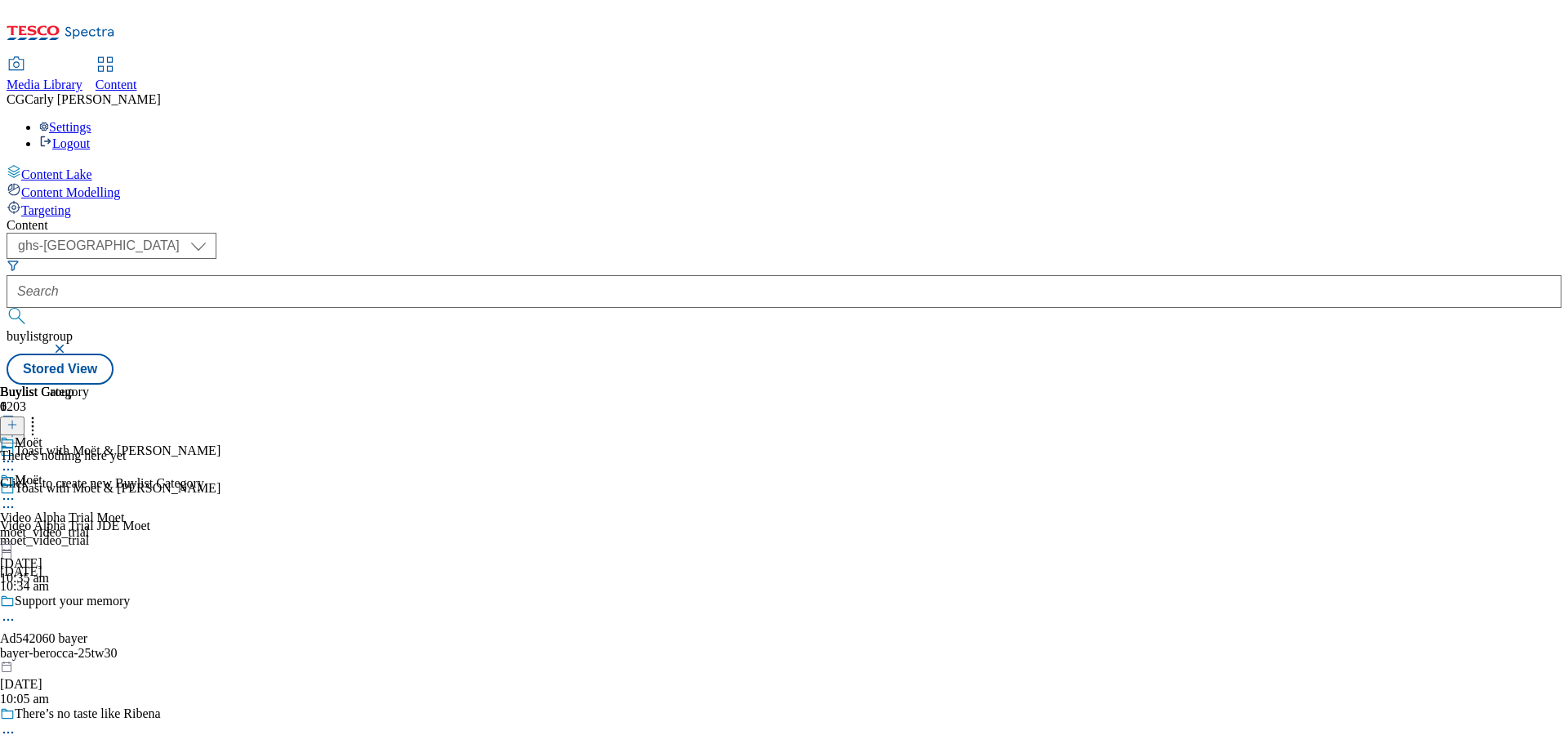
click at [13, 421] on line at bounding box center [13, 425] width 0 height 8
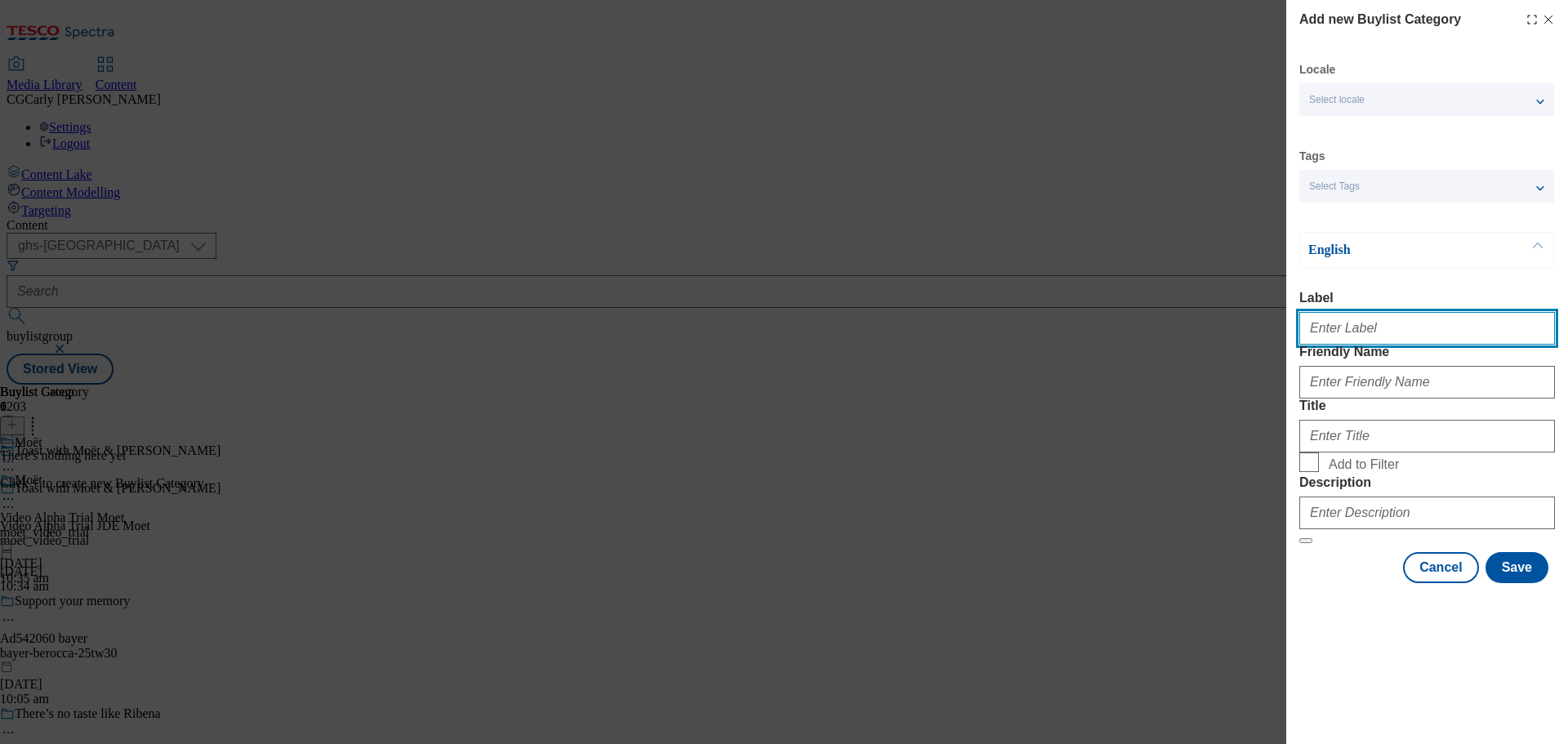
click at [1331, 328] on input "Label" at bounding box center [1427, 328] width 256 height 33
drag, startPoint x: 1391, startPoint y: 337, endPoint x: 1451, endPoint y: 338, distance: 60.0
click at [1451, 338] on input "Video Alpha Trial JDE L'Or" at bounding box center [1427, 328] width 256 height 33
type input "Video Alpha Trial Moet"
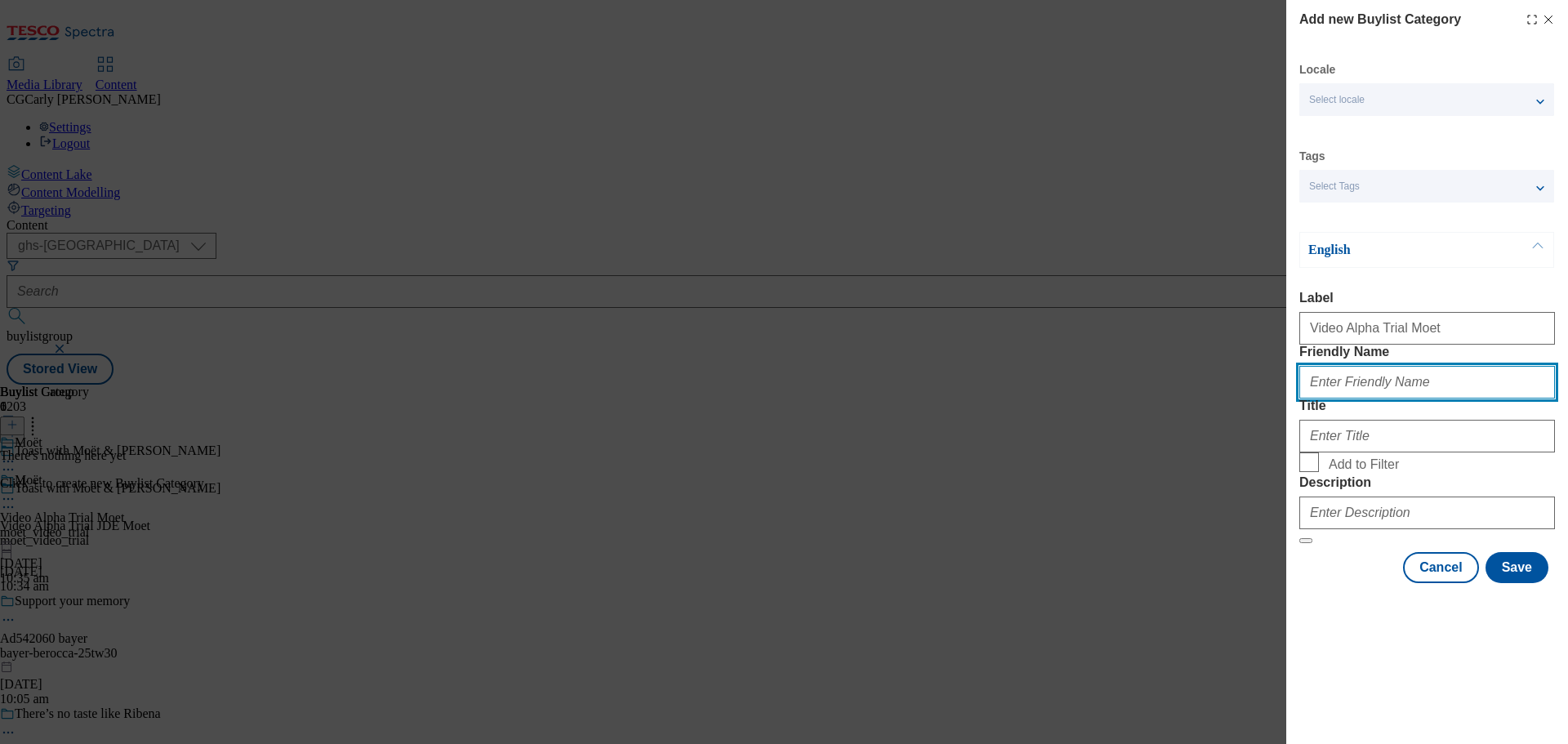
click at [1424, 398] on input "Friendly Name" at bounding box center [1427, 382] width 256 height 33
type input "moet_video_trial"
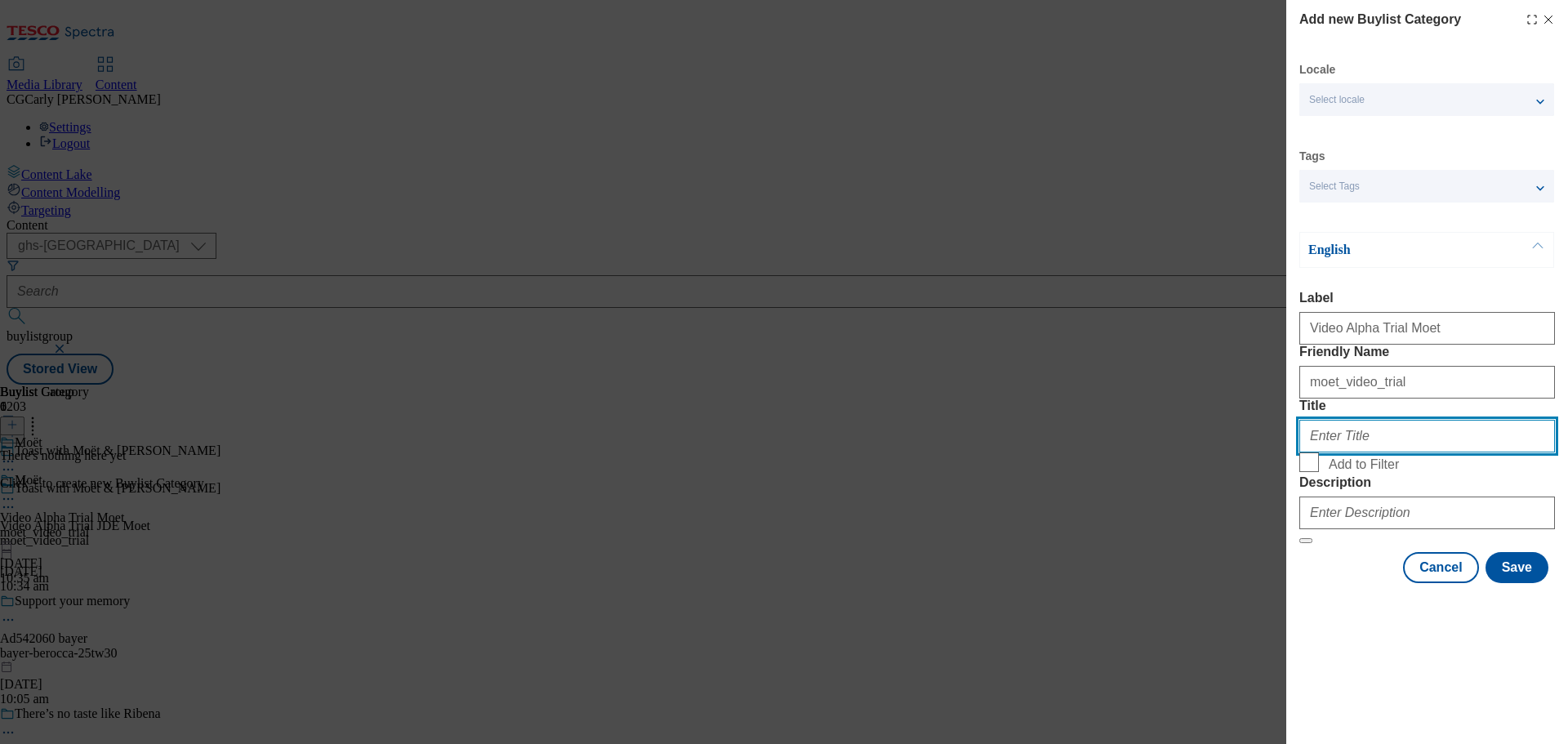
click at [1398, 453] on input "Title" at bounding box center [1427, 436] width 256 height 33
paste input "ë"
type input "Moët"
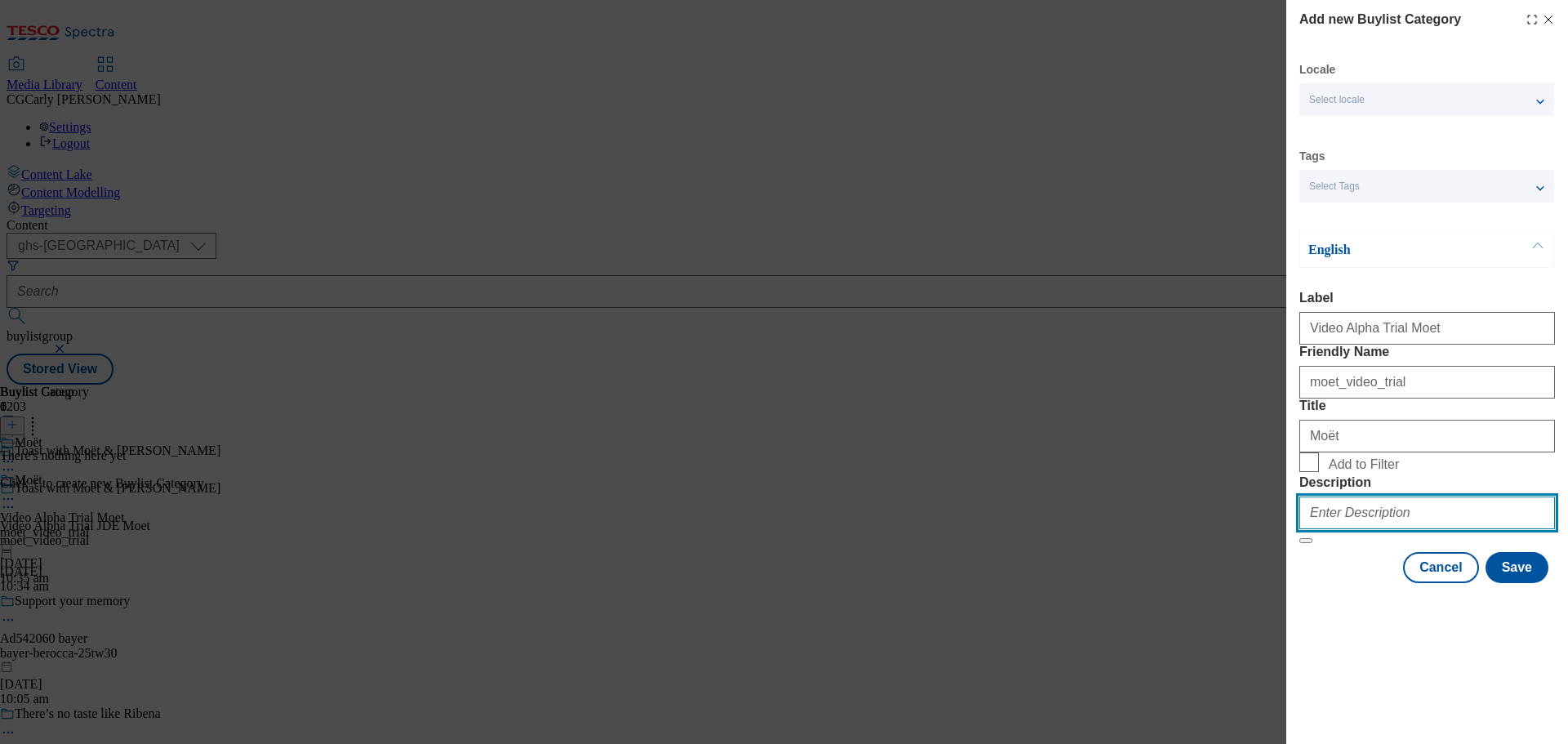
click at [1307, 529] on input "Description" at bounding box center [1427, 513] width 256 height 33
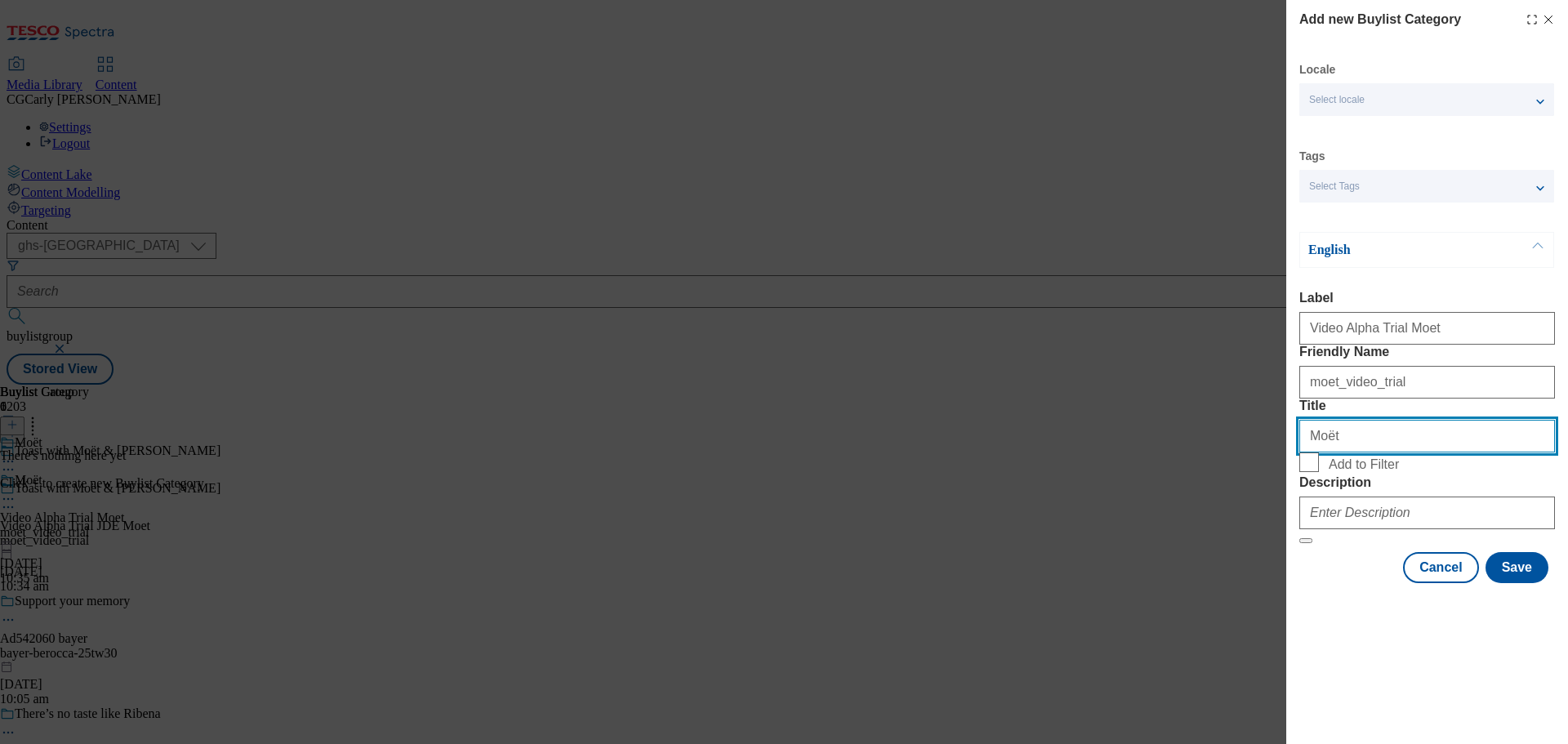
drag, startPoint x: 1338, startPoint y: 498, endPoint x: 1276, endPoint y: 502, distance: 62.1
click at [1276, 502] on div "Add new Buylist Category Locale Select locale English Welsh Tags Select Tags fn…" at bounding box center [784, 372] width 1568 height 744
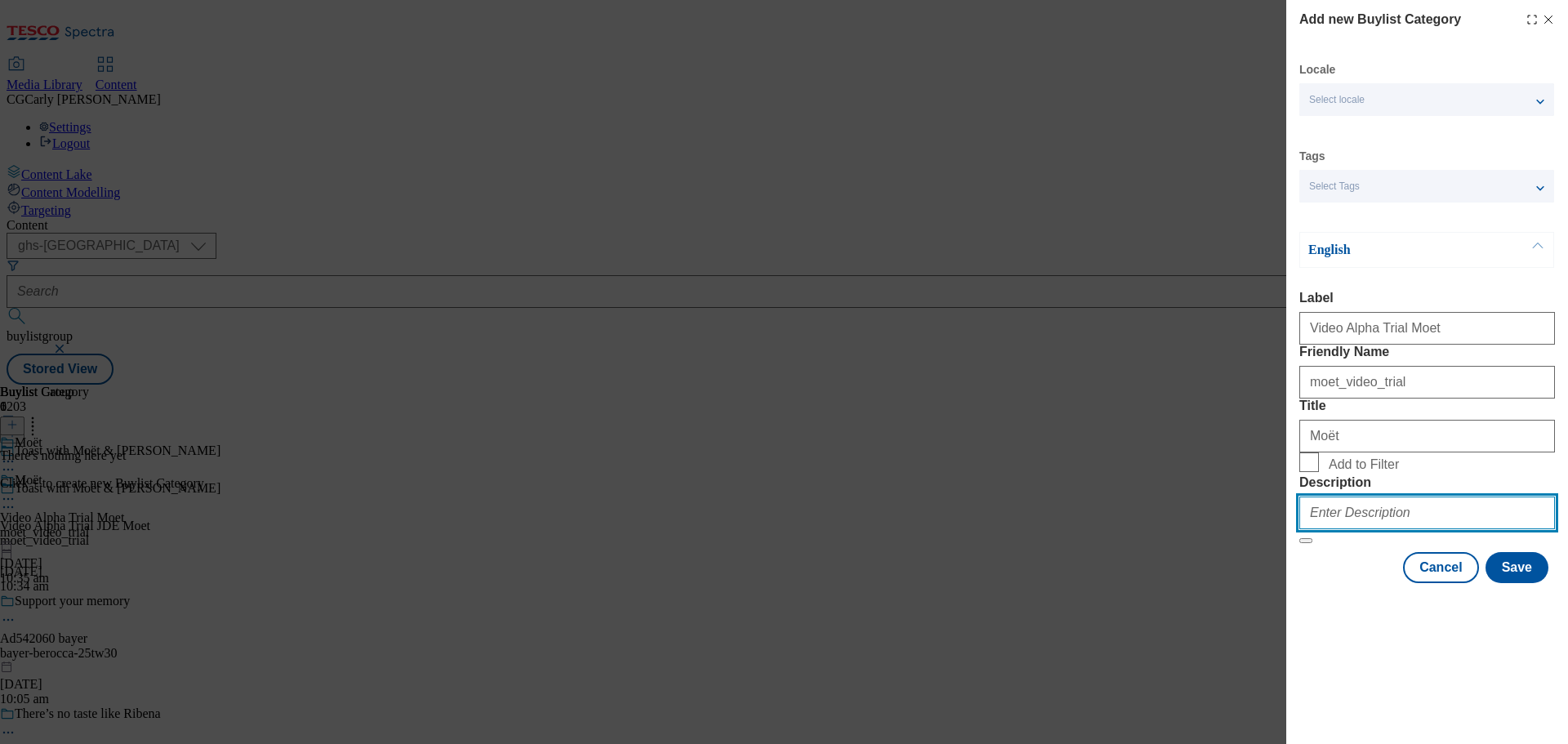
click at [1348, 529] on input "Description" at bounding box center [1427, 513] width 256 height 33
paste input "Moët"
type input "Moët"
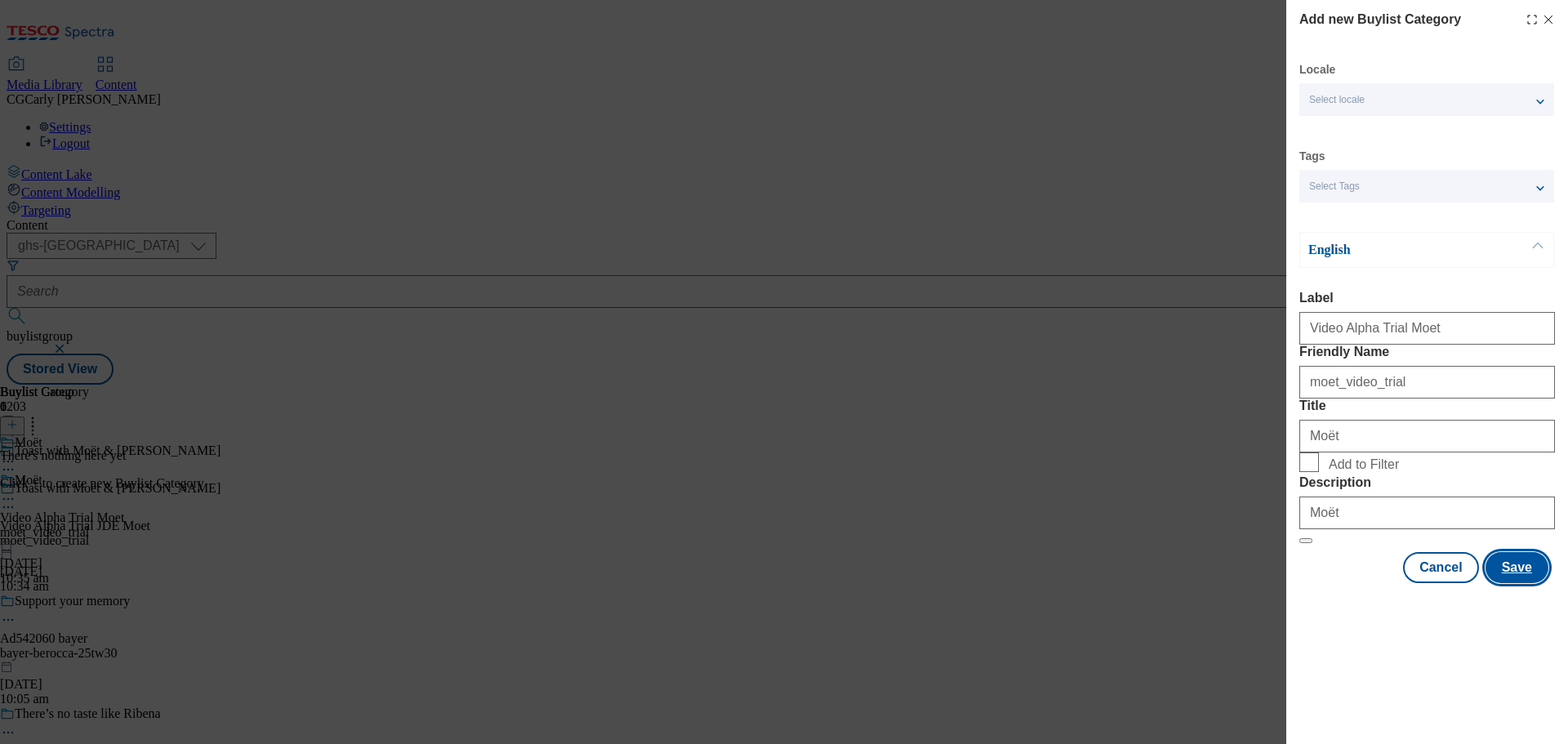
click at [1517, 583] on button "Save" at bounding box center [1516, 568] width 63 height 31
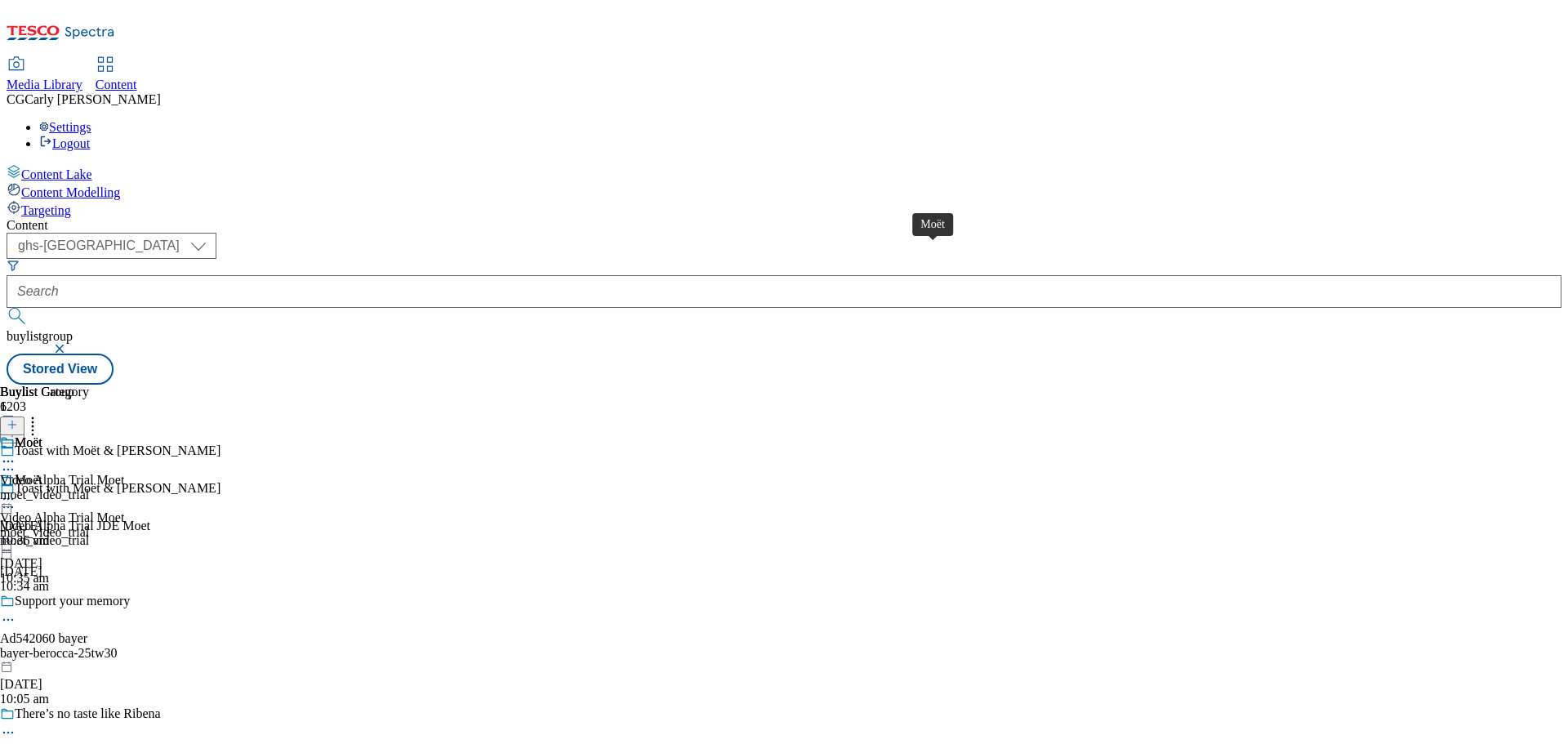
click at [43, 436] on div "Moët" at bounding box center [28, 443] width 28 height 15
click at [18, 419] on icon at bounding box center [12, 425] width 12 height 12
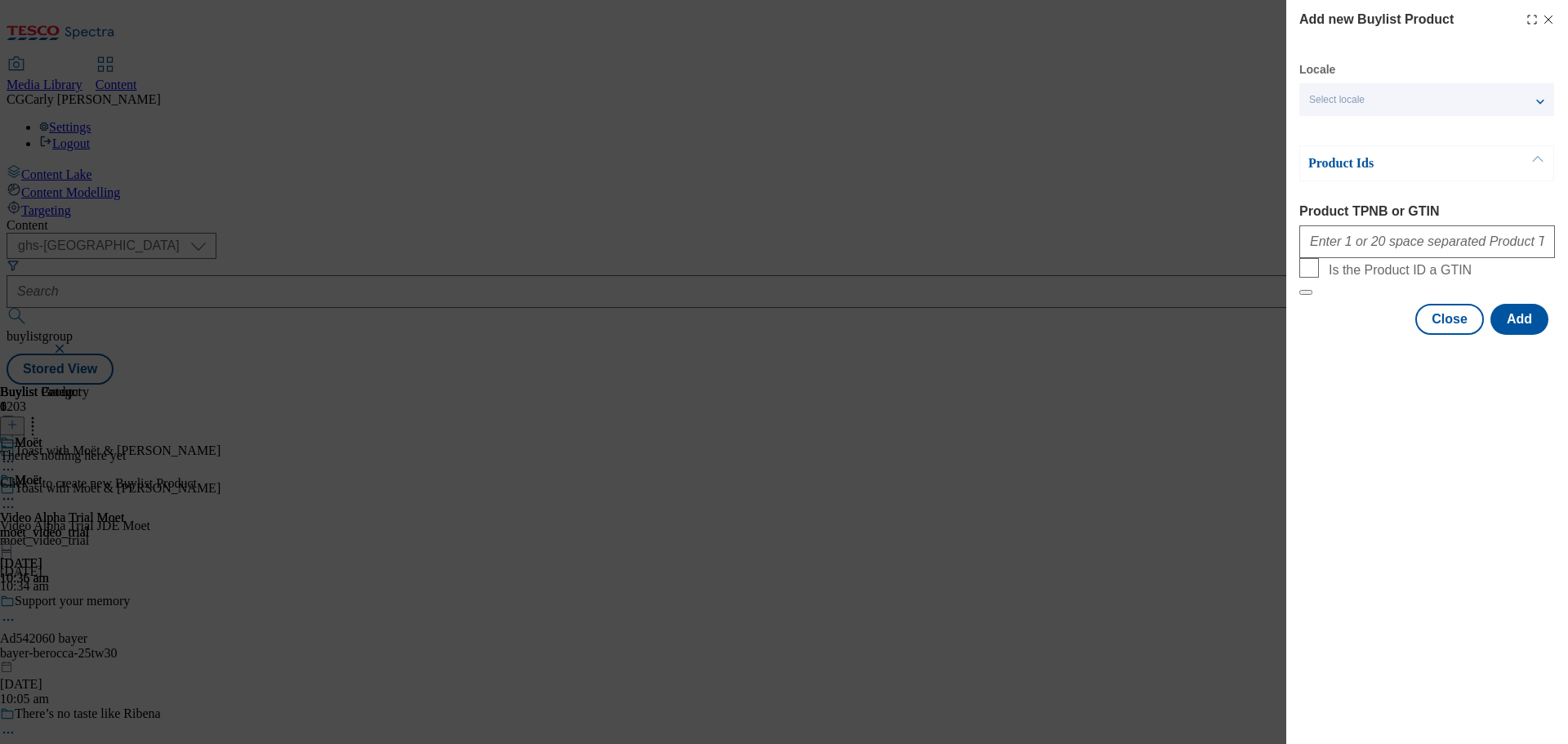
click at [1345, 102] on span "Select locale" at bounding box center [1337, 101] width 55 height 13
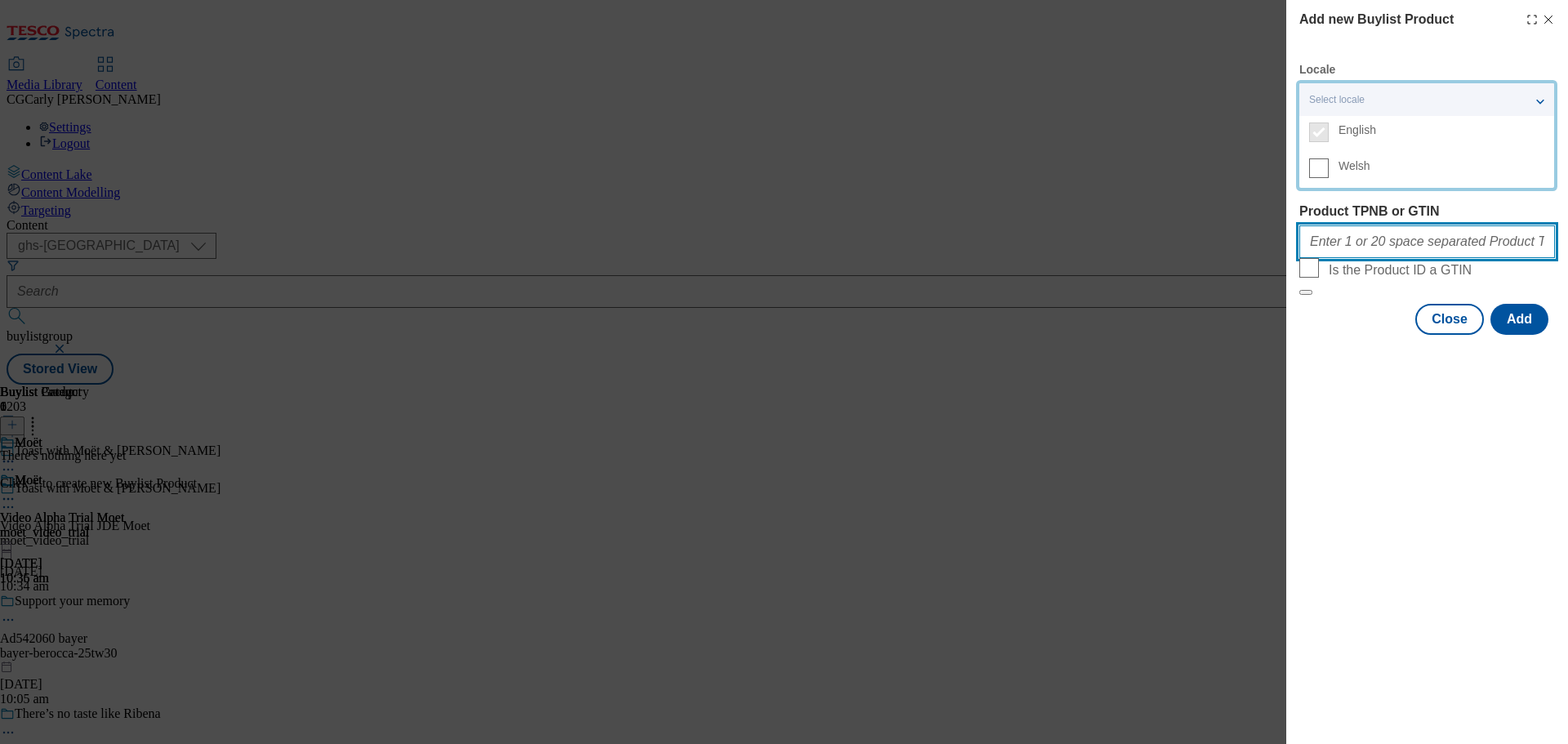
click at [1341, 257] on input "Product TPNB or GTIN" at bounding box center [1427, 241] width 256 height 33
paste input "50233132 54460138"
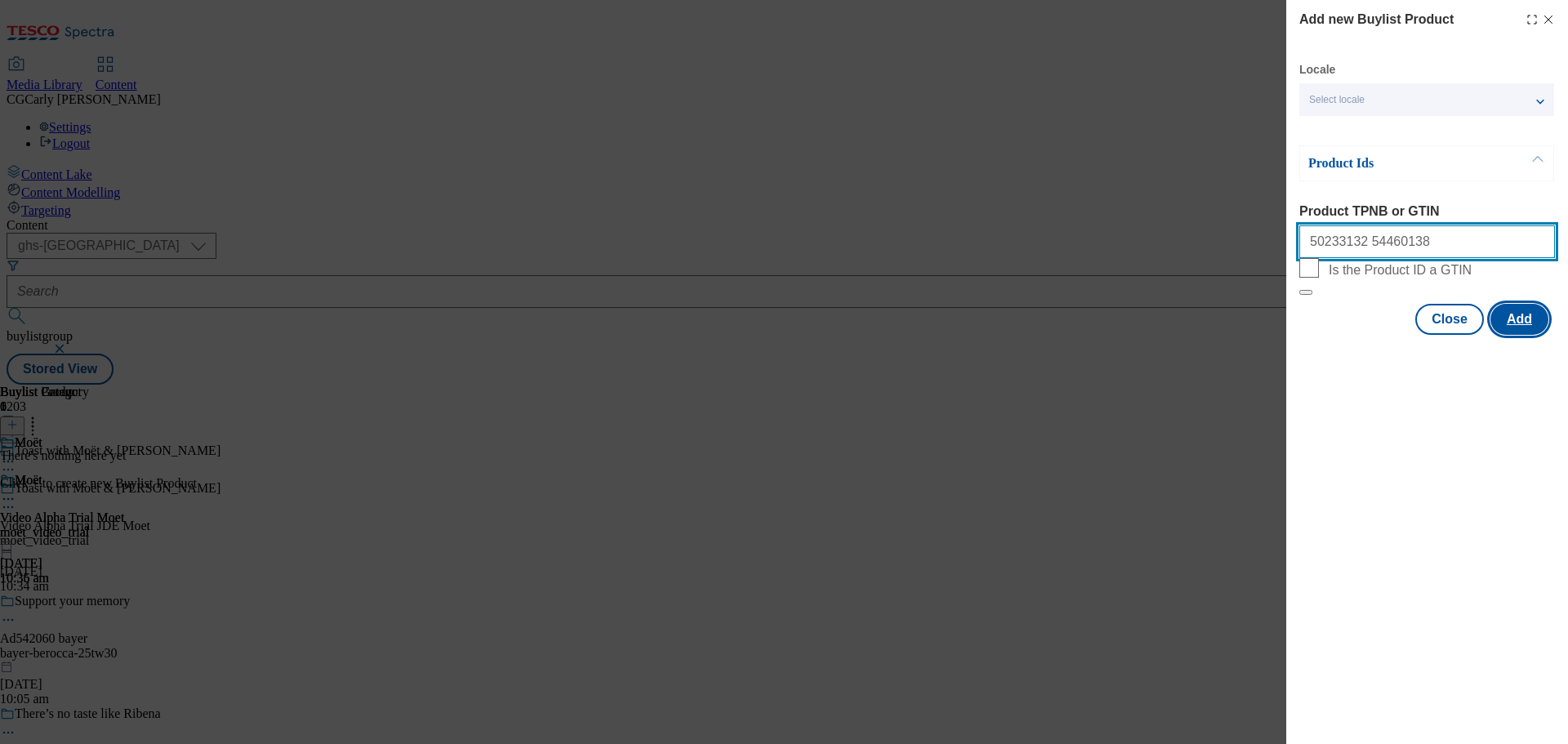
type input "50233132 54460138"
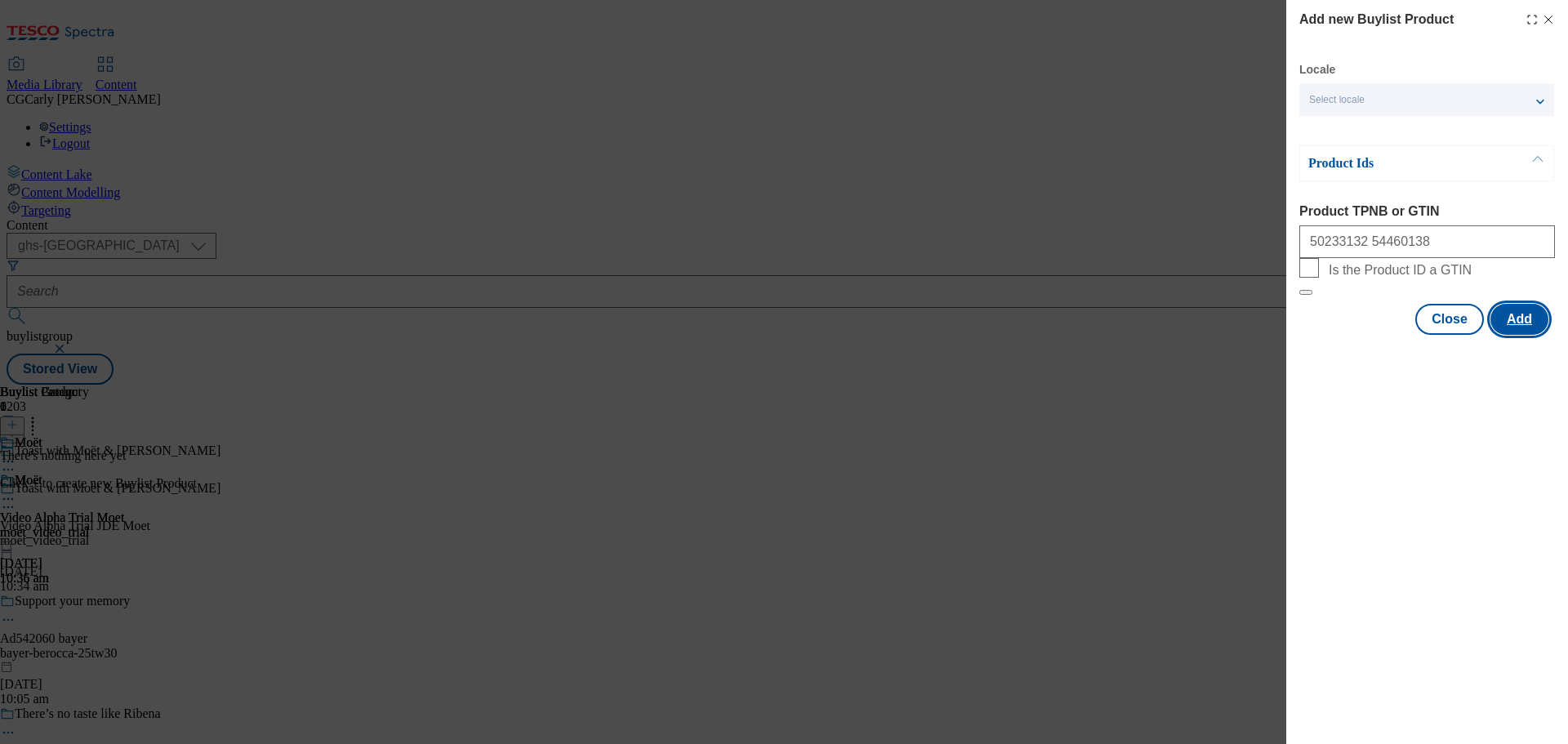
click at [1519, 335] on button "Add" at bounding box center [1520, 319] width 58 height 31
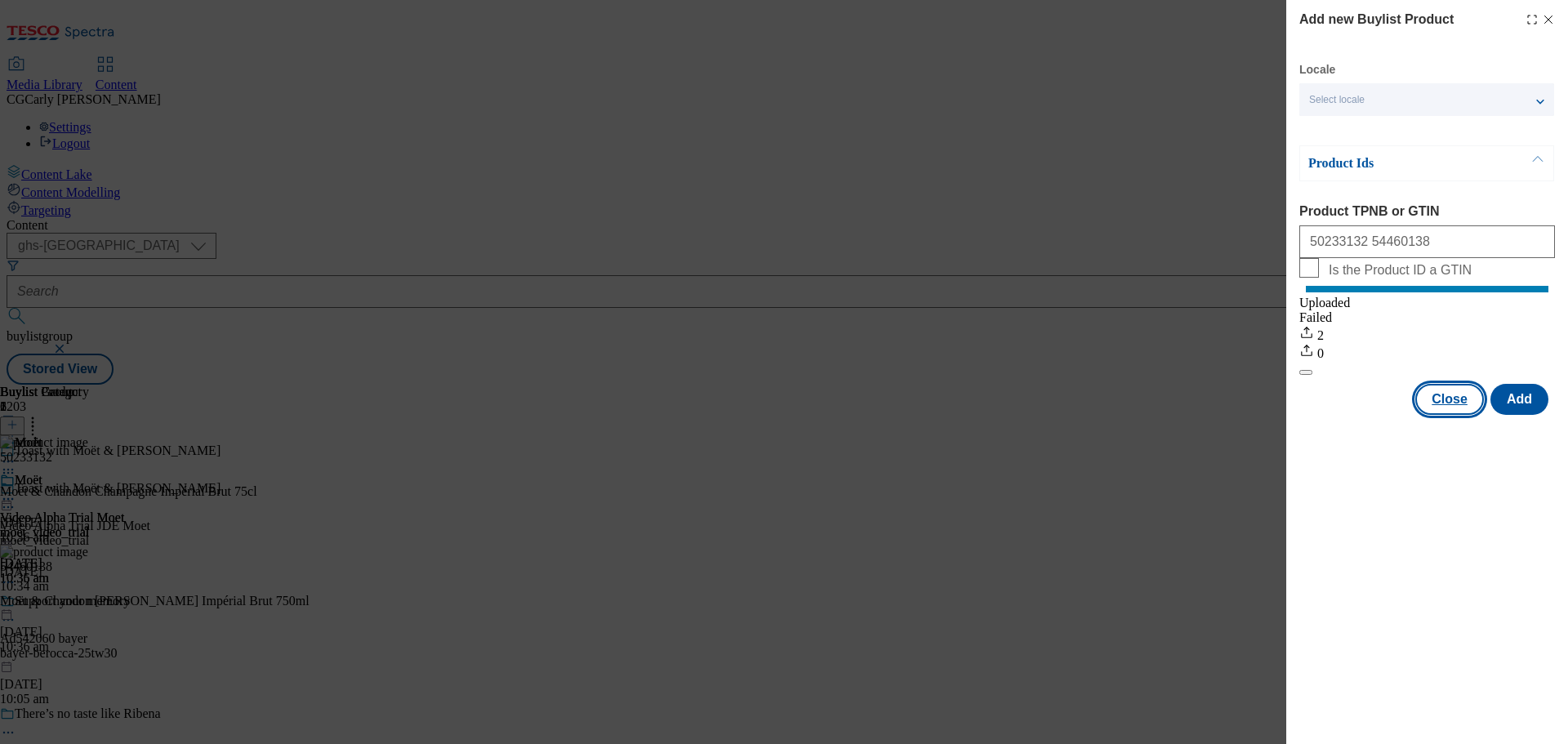
click at [1449, 414] on button "Close" at bounding box center [1450, 399] width 69 height 31
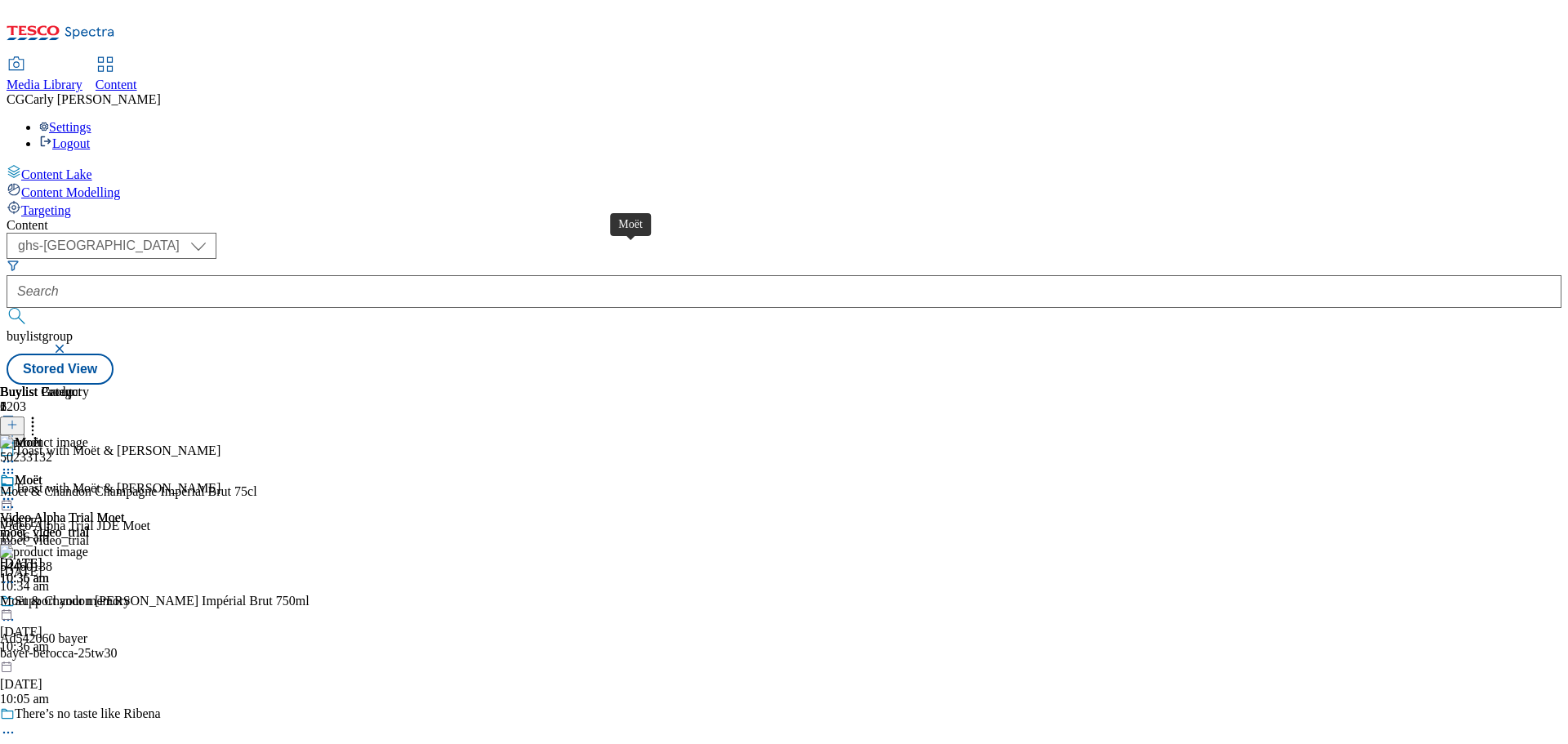
click at [43, 473] on div "Moët" at bounding box center [28, 480] width 28 height 15
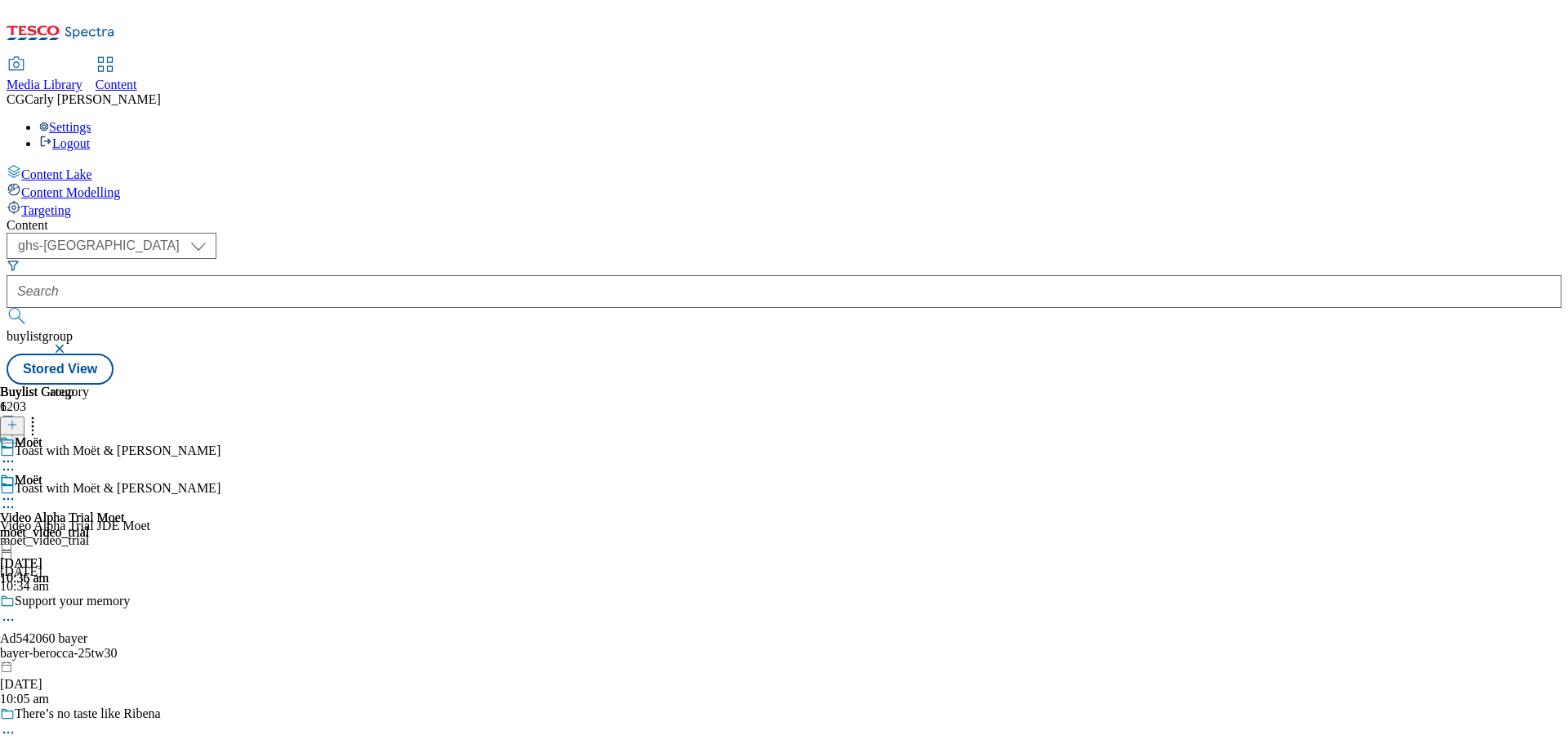
click at [16, 491] on icon at bounding box center [8, 499] width 16 height 16
click at [89, 602] on span "Preview" at bounding box center [70, 609] width 38 height 13
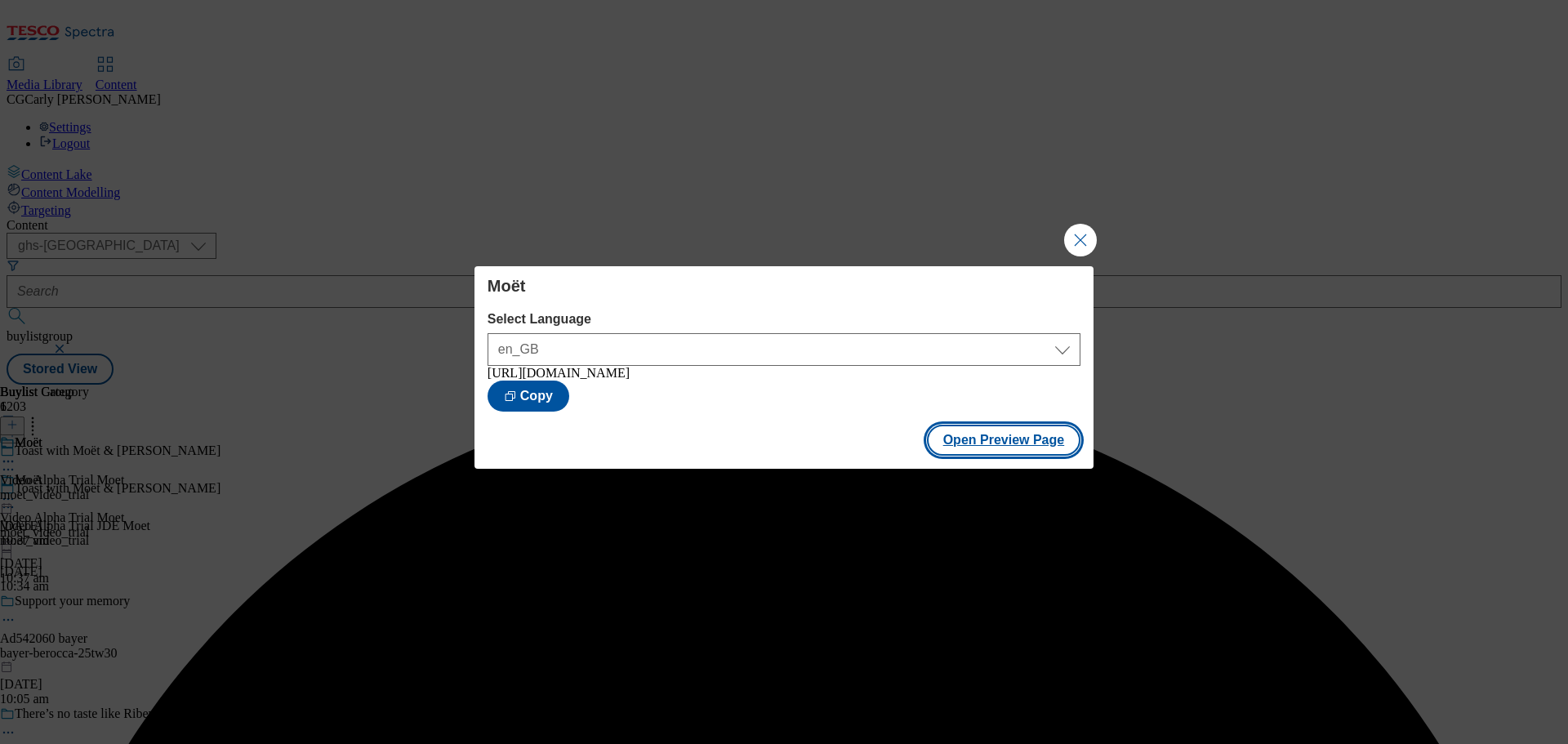
click at [1014, 446] on button "Open Preview Page" at bounding box center [1004, 440] width 154 height 31
click at [1077, 230] on button "Close Modal" at bounding box center [1081, 240] width 33 height 33
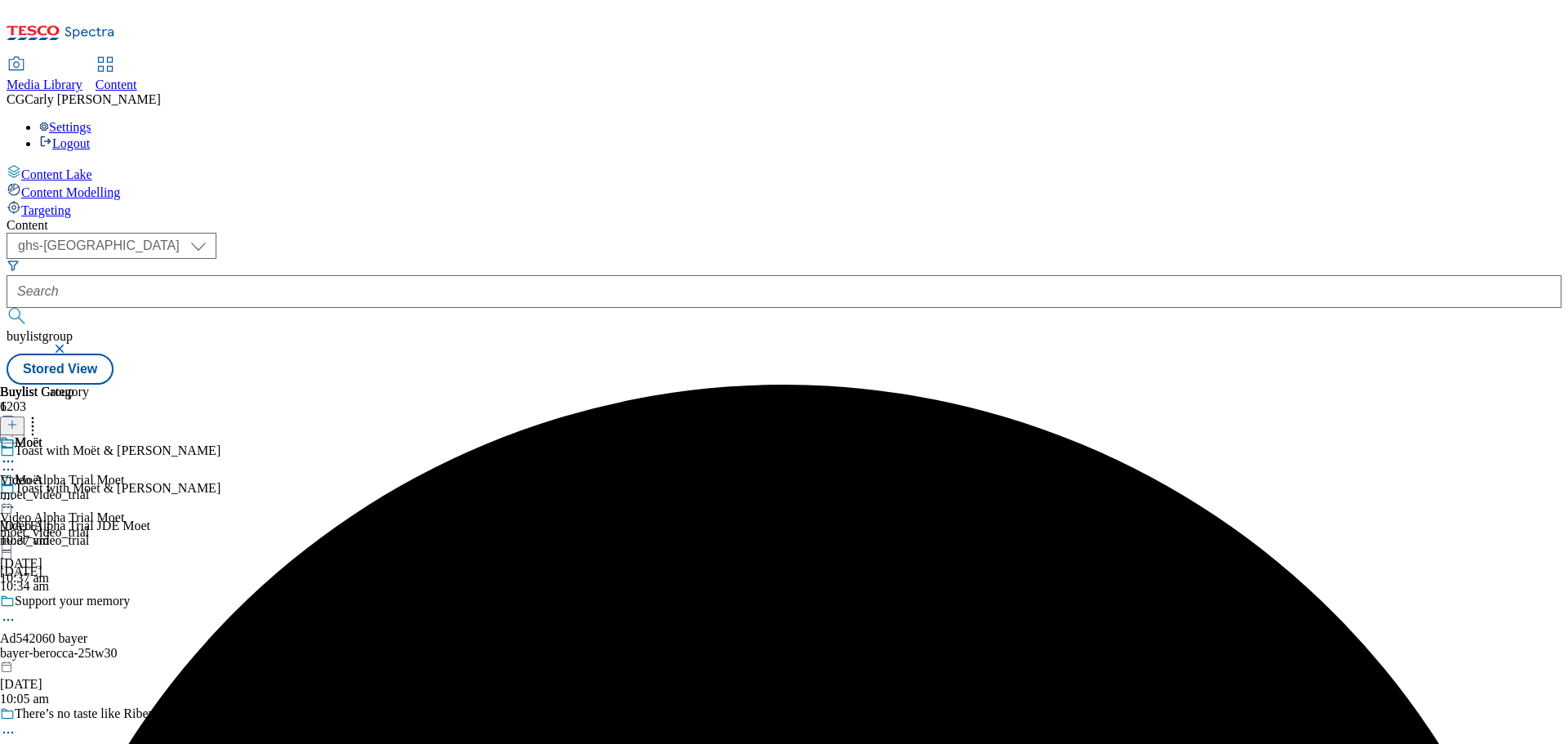
click at [16, 491] on icon at bounding box center [8, 499] width 16 height 16
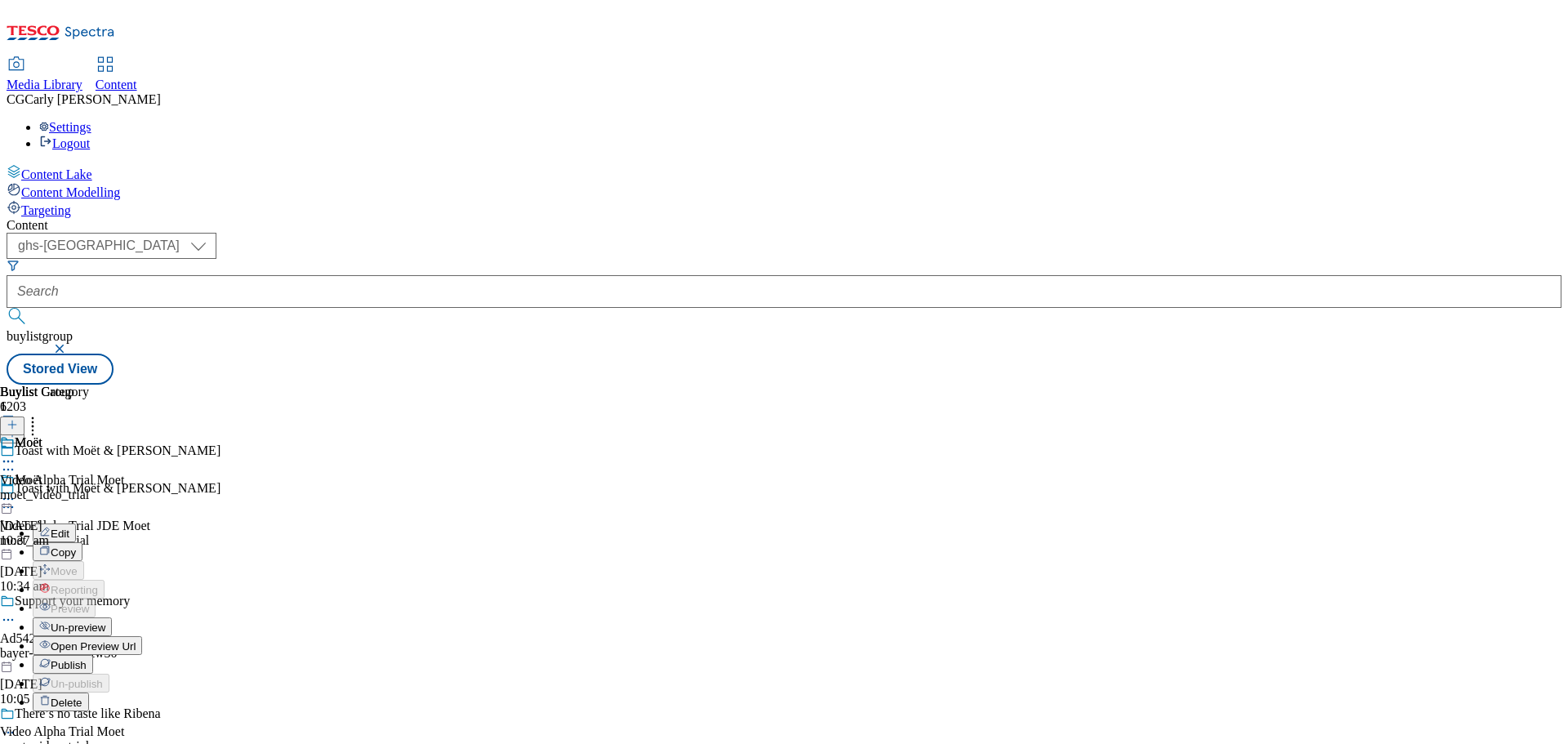
click at [70, 528] on span "Edit" at bounding box center [60, 534] width 19 height 13
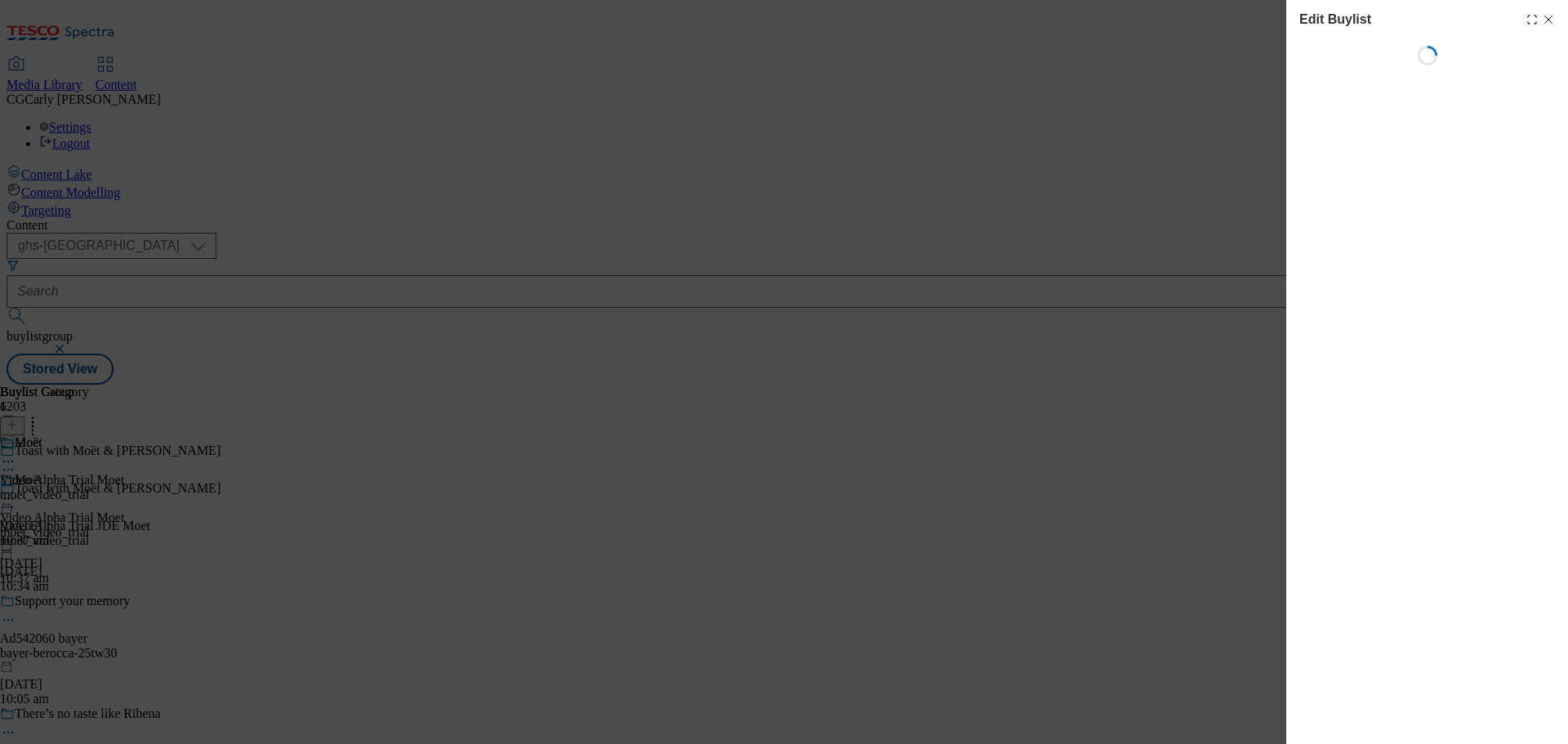
select select "tactical"
select select "supplier funded long term >4 weeks"
select select "dunnhumby"
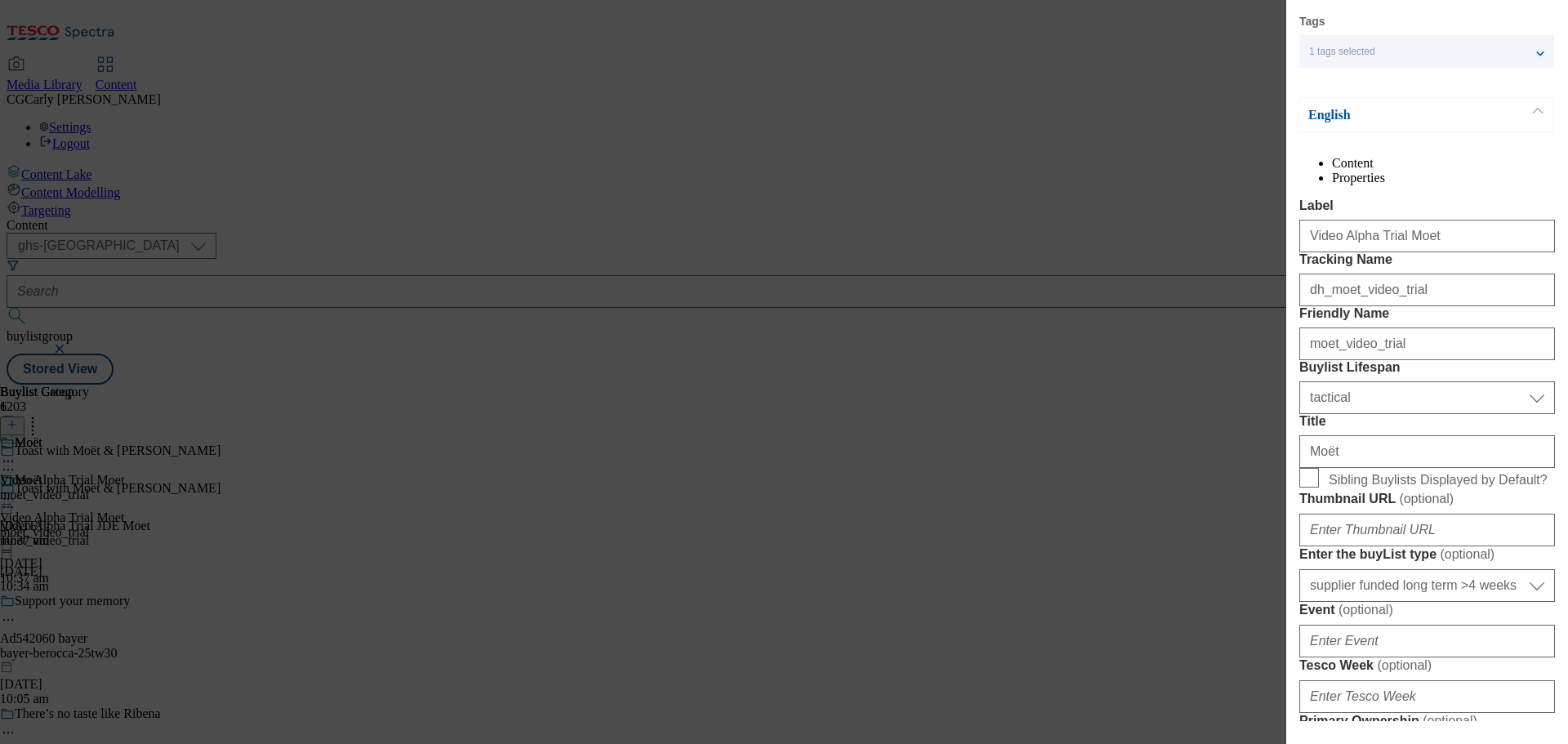
scroll to position [163, 0]
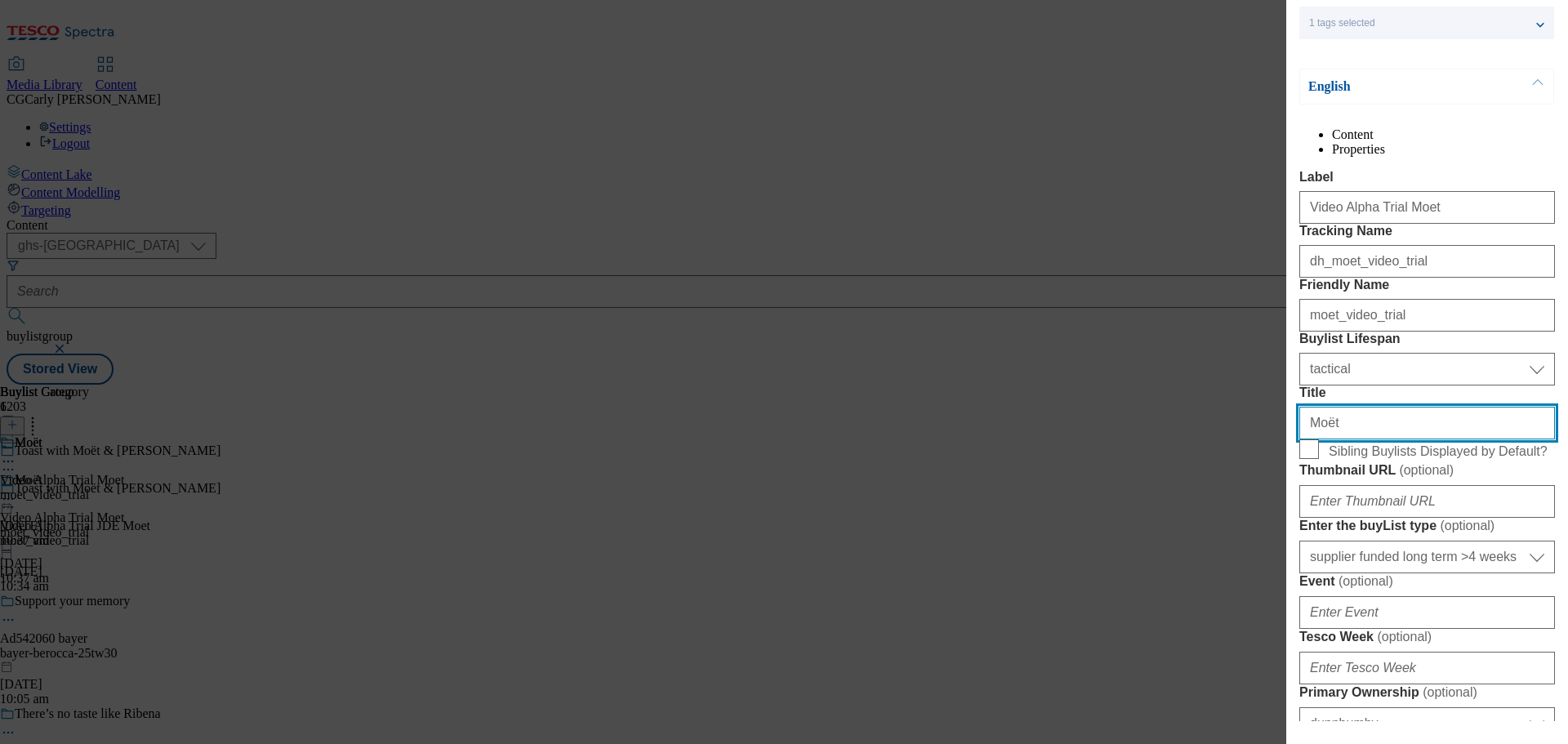
drag, startPoint x: 1321, startPoint y: 574, endPoint x: 1279, endPoint y: 570, distance: 42.2
click at [1279, 570] on div "Edit Buylist Locale Select locale English Welsh Tags 1 tags selected fnf market…" at bounding box center [784, 372] width 1568 height 744
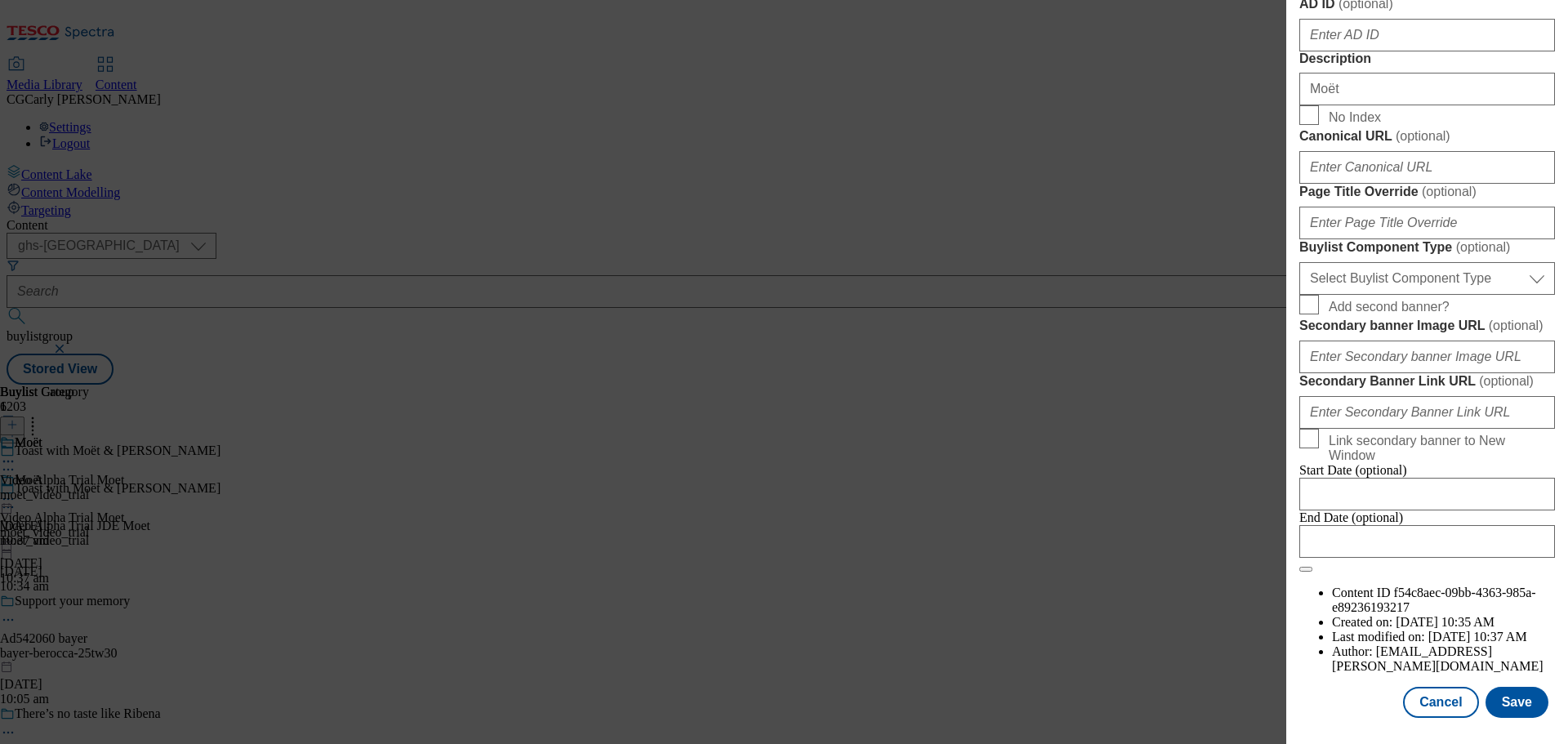
scroll to position [1424, 0]
click at [1502, 696] on button "Save" at bounding box center [1516, 702] width 63 height 31
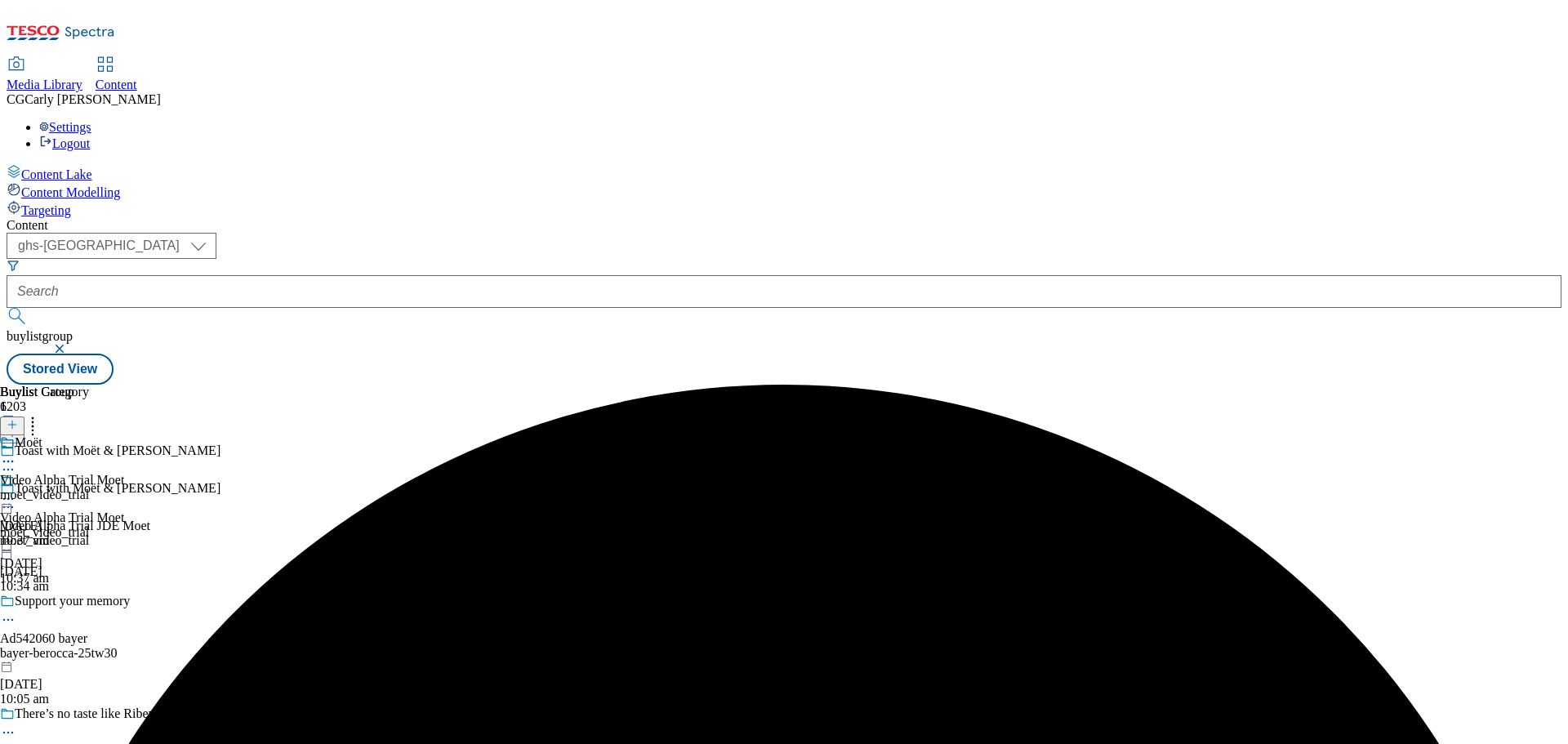
click at [16, 491] on icon at bounding box center [8, 499] width 16 height 16
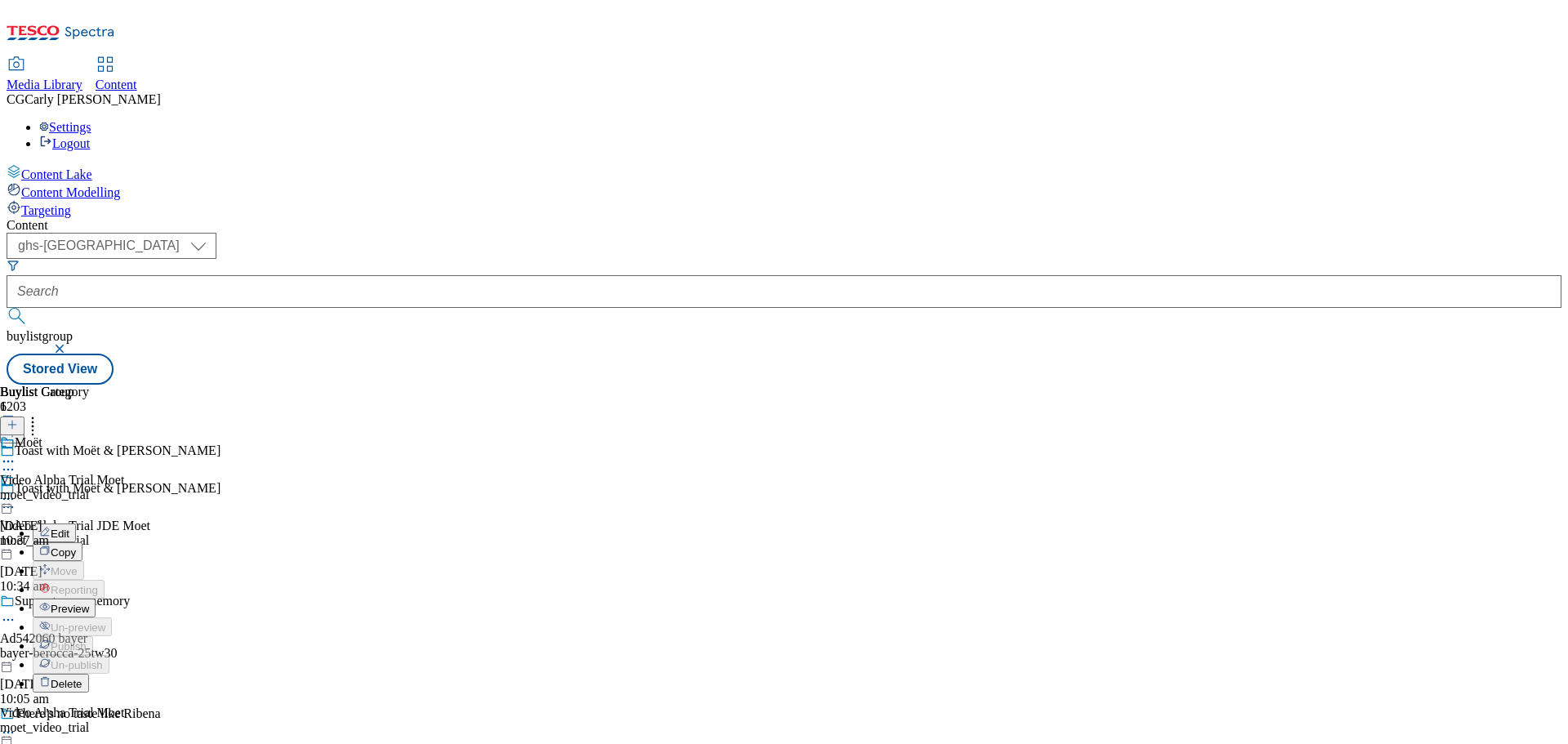
click at [89, 602] on span "Preview" at bounding box center [70, 609] width 38 height 13
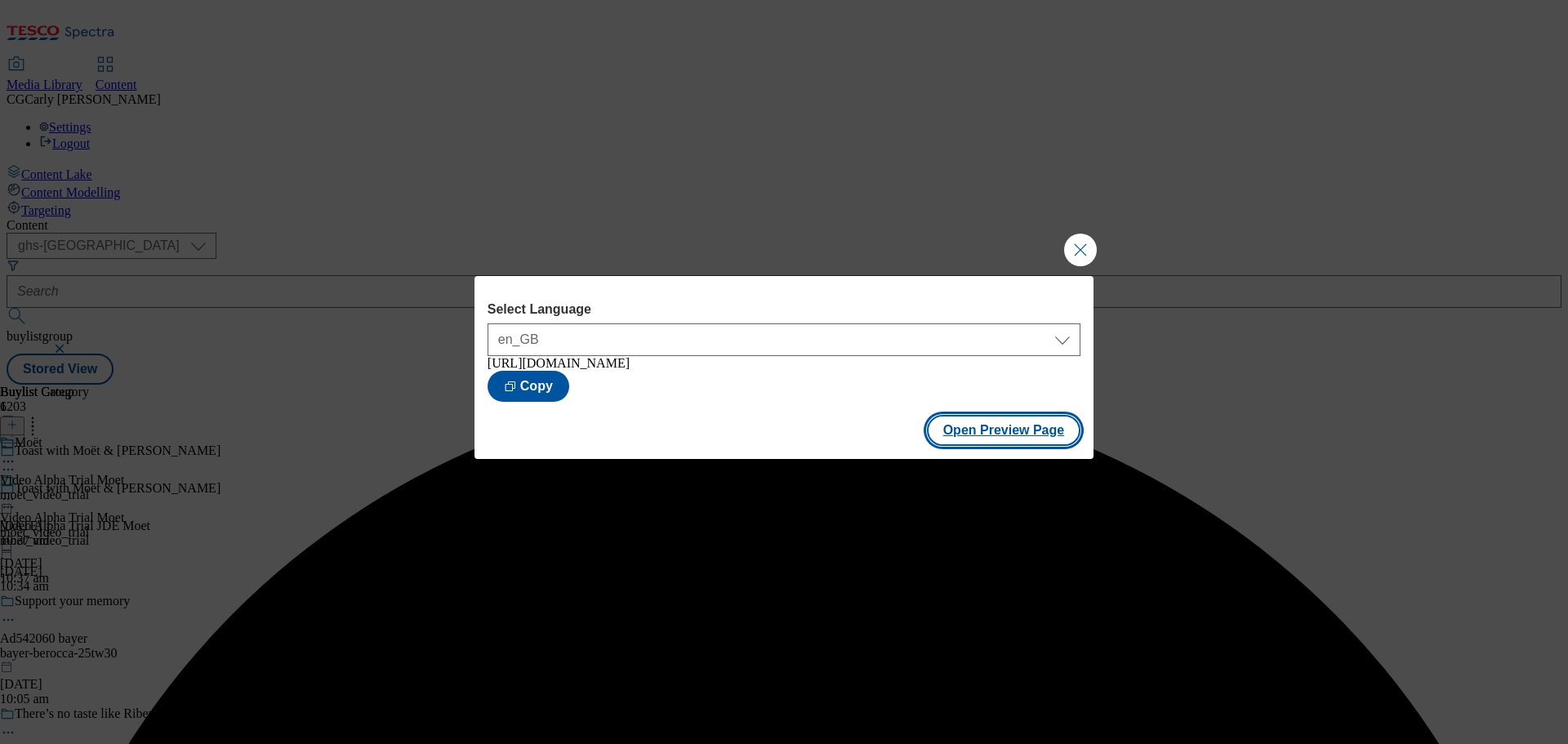
click at [990, 429] on button "Open Preview Page" at bounding box center [1004, 430] width 154 height 31
click at [1073, 241] on button "Close Modal" at bounding box center [1081, 250] width 33 height 33
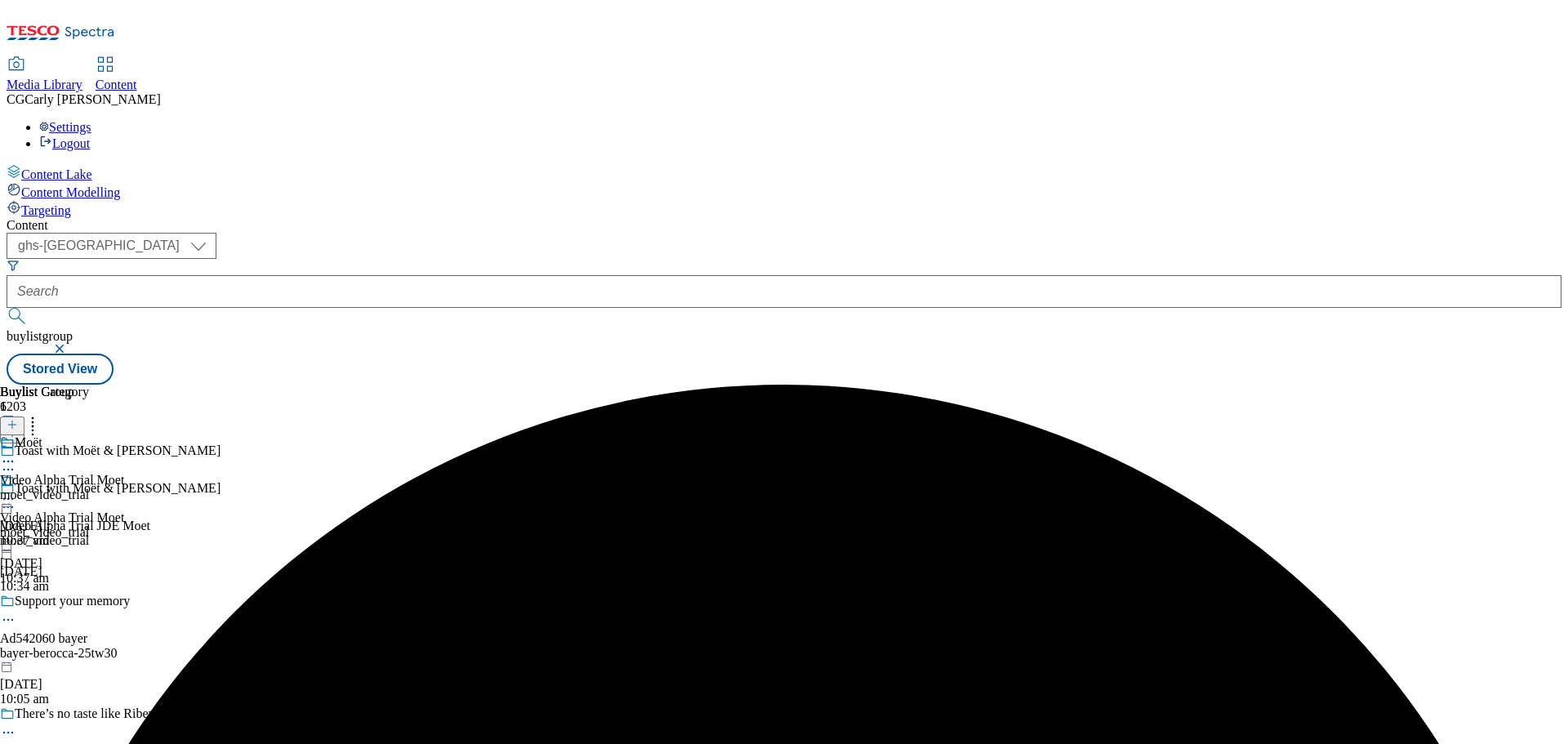
click at [16, 491] on icon at bounding box center [8, 499] width 16 height 16
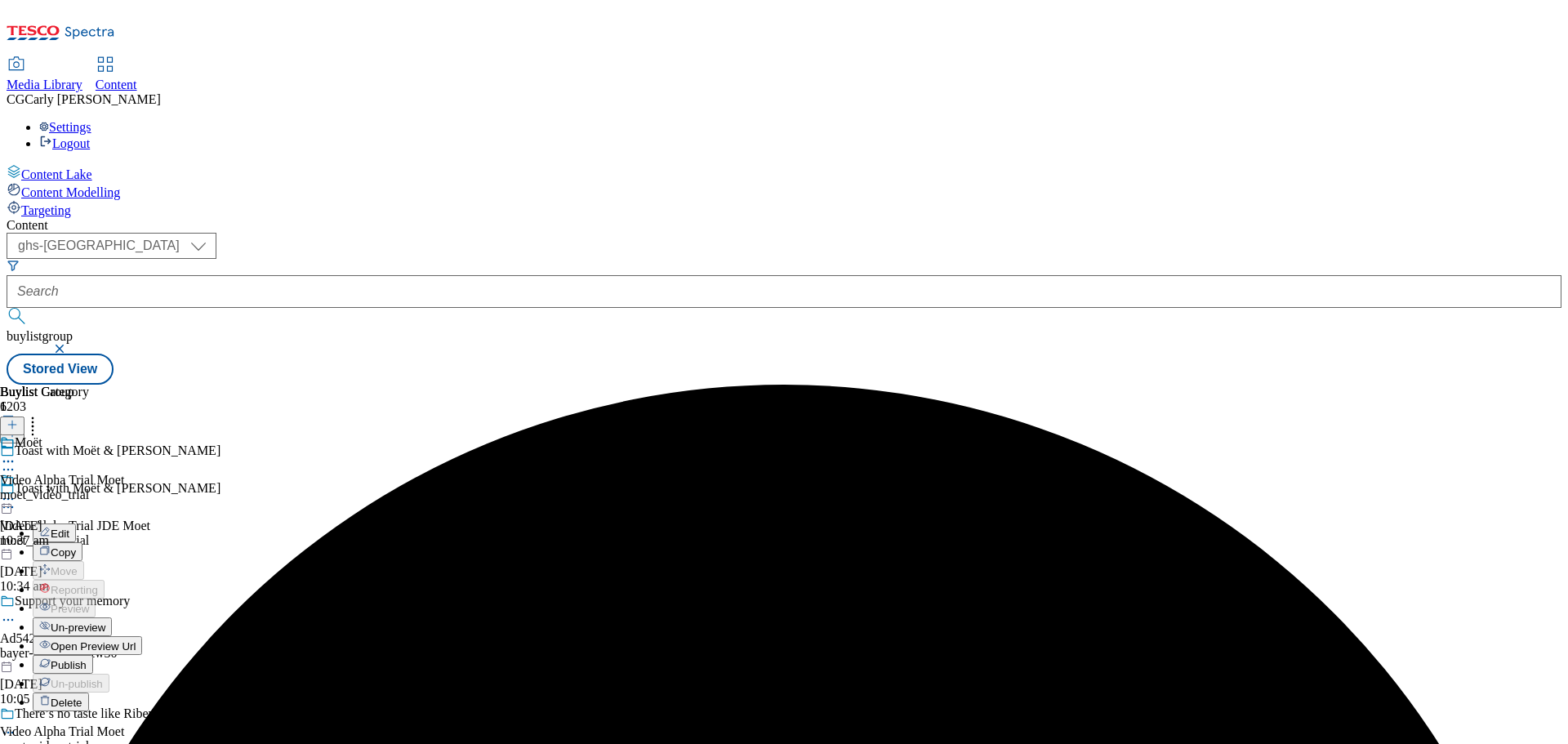
click at [93, 655] on button "Publish" at bounding box center [63, 664] width 61 height 19
